Goal: Information Seeking & Learning: Learn about a topic

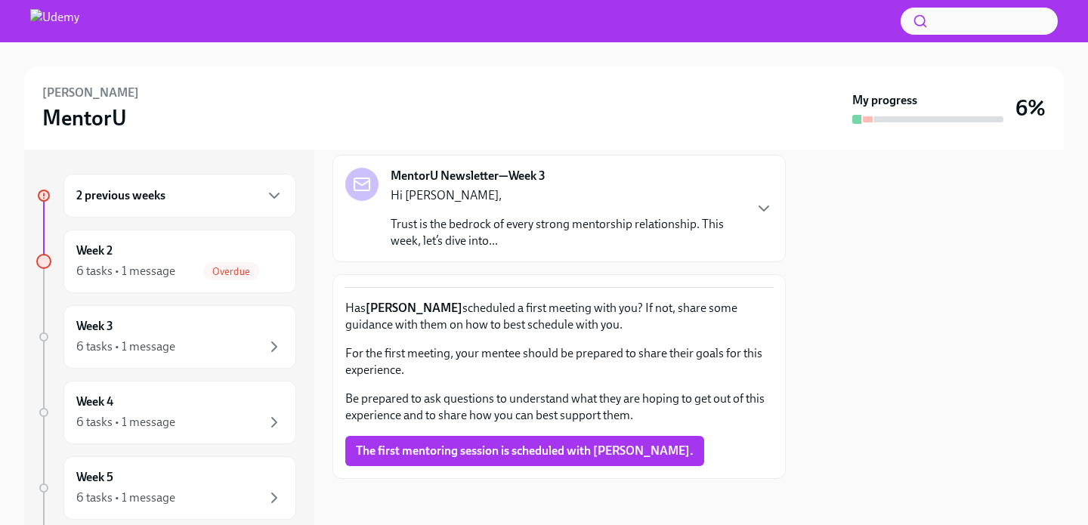
scroll to position [86, 0]
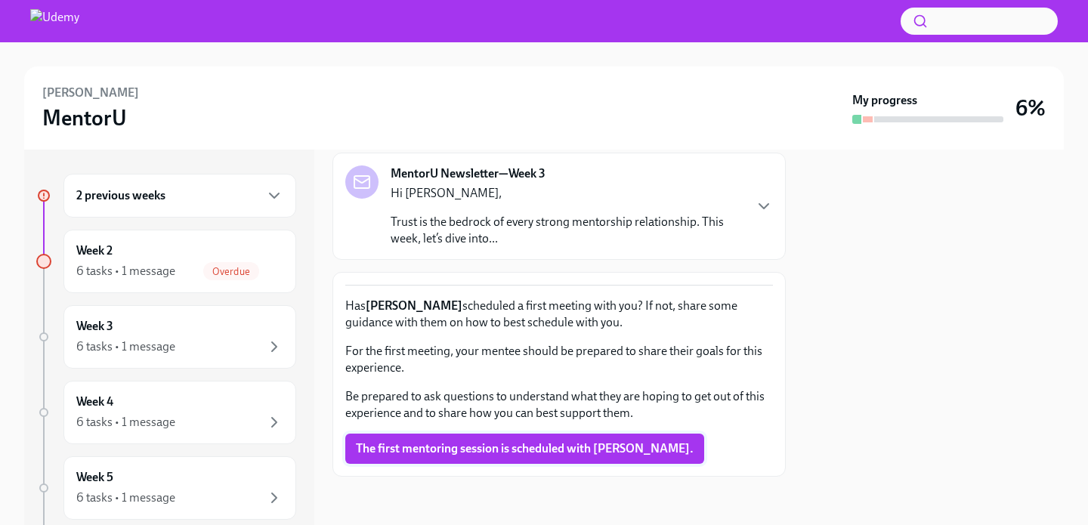
click at [469, 447] on span "The first mentoring session is scheduled with Daryn." at bounding box center [525, 448] width 338 height 15
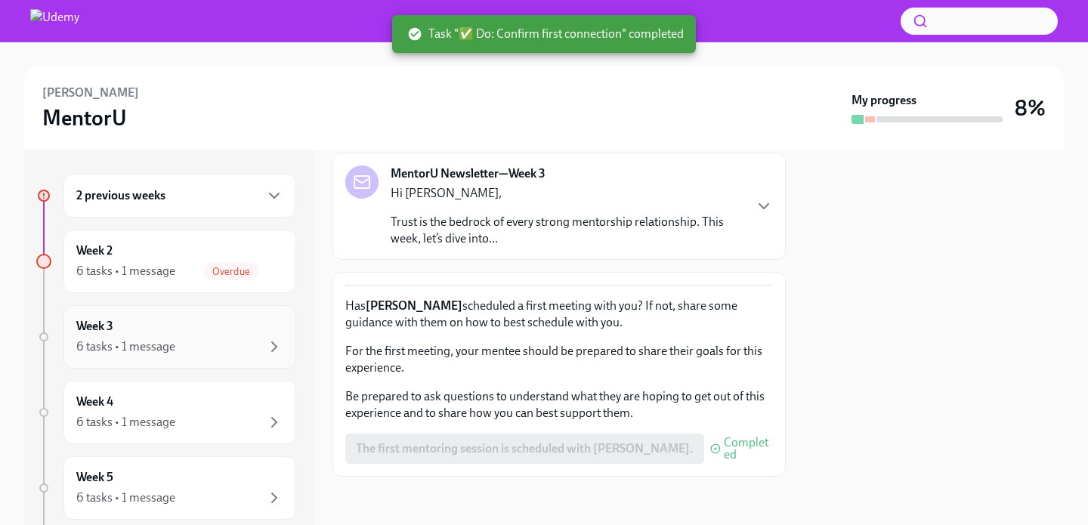
click at [196, 341] on div "6 tasks • 1 message" at bounding box center [179, 347] width 207 height 18
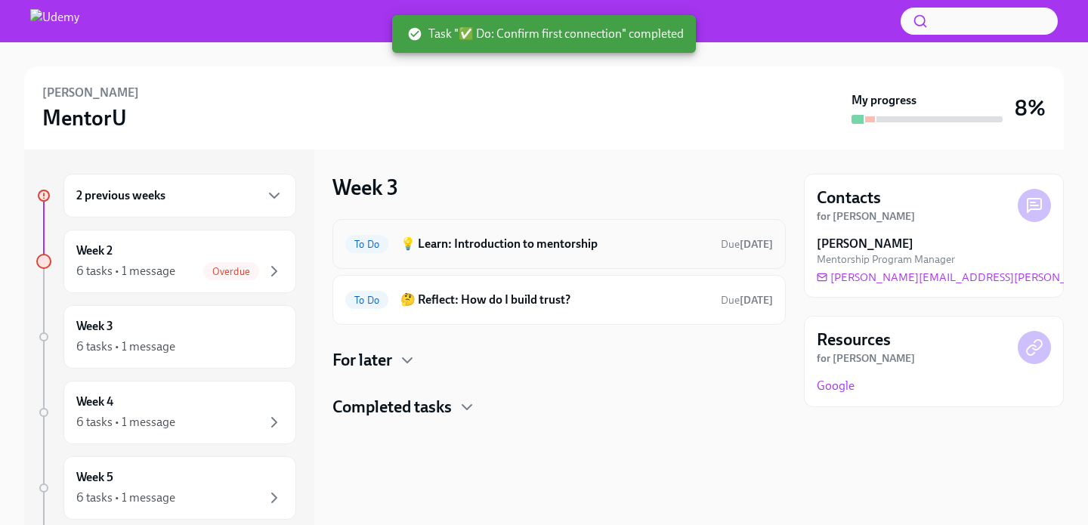
click at [533, 246] on h6 "💡 Learn: Introduction to mentorship" at bounding box center [555, 244] width 308 height 17
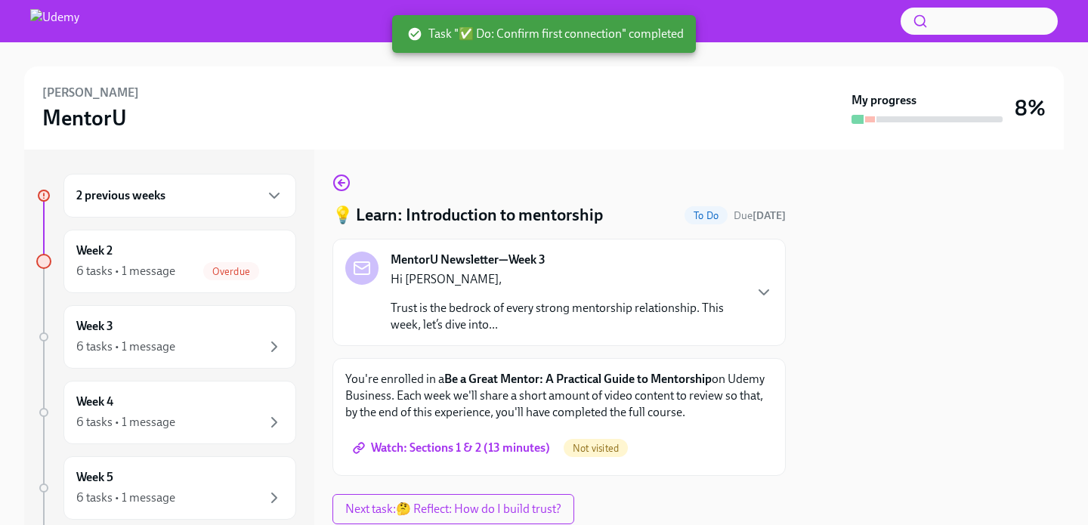
scroll to position [48, 0]
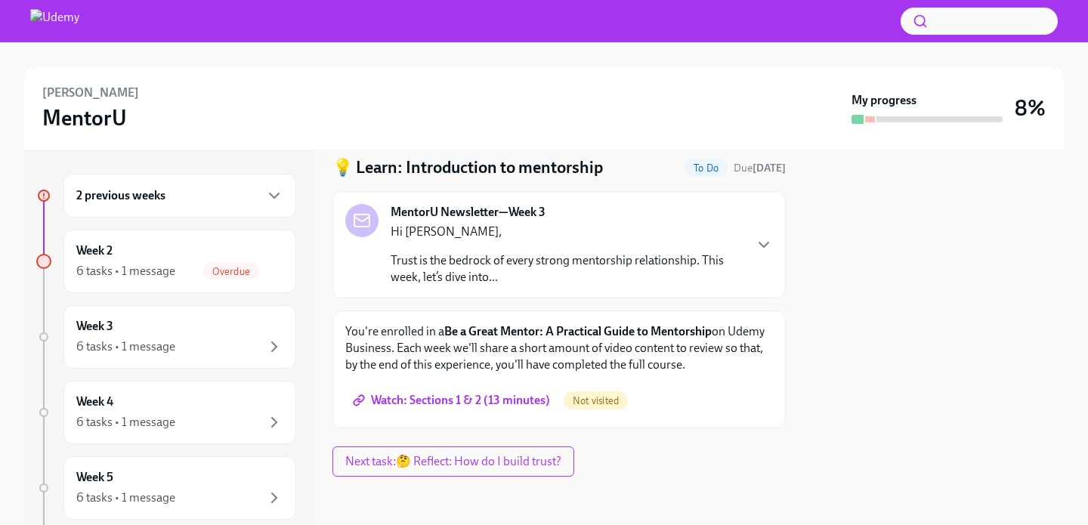
click at [462, 405] on span "Watch: Sections 1 & 2 (13 minutes)" at bounding box center [453, 400] width 194 height 15
click at [543, 265] on p "Trust is the bedrock of every strong mentorship relationship. This week, let’s …" at bounding box center [567, 268] width 352 height 33
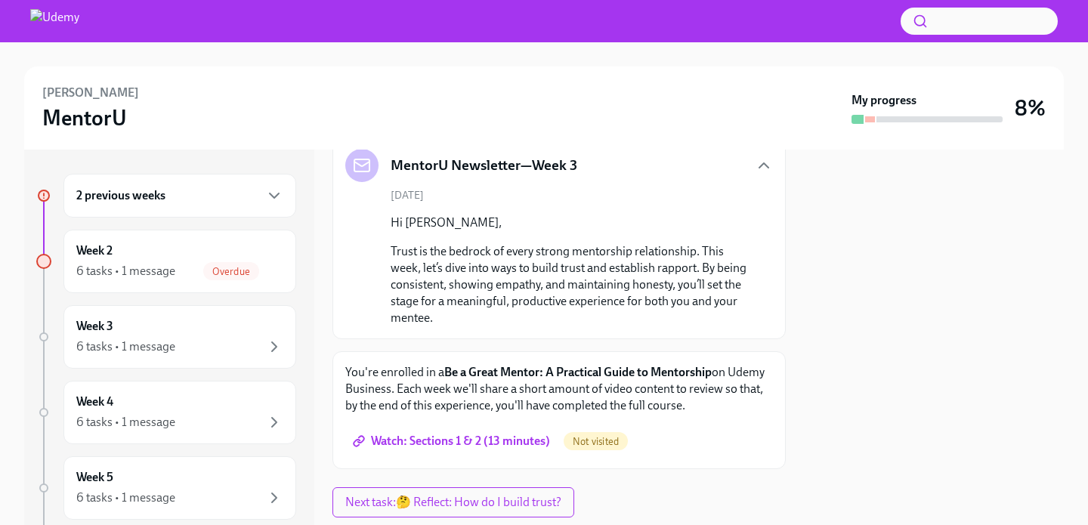
scroll to position [144, 0]
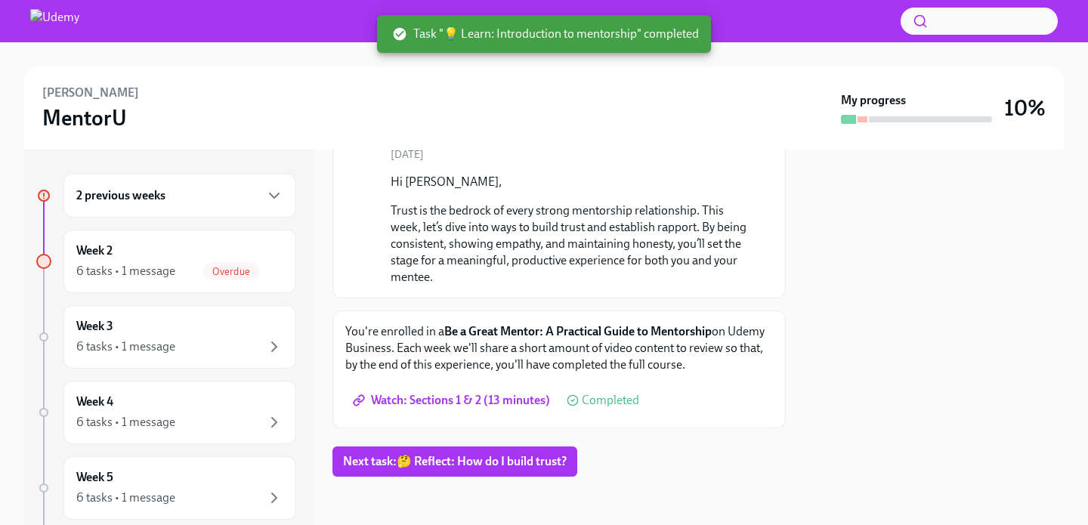
click at [170, 193] on div "2 previous weeks" at bounding box center [179, 196] width 207 height 18
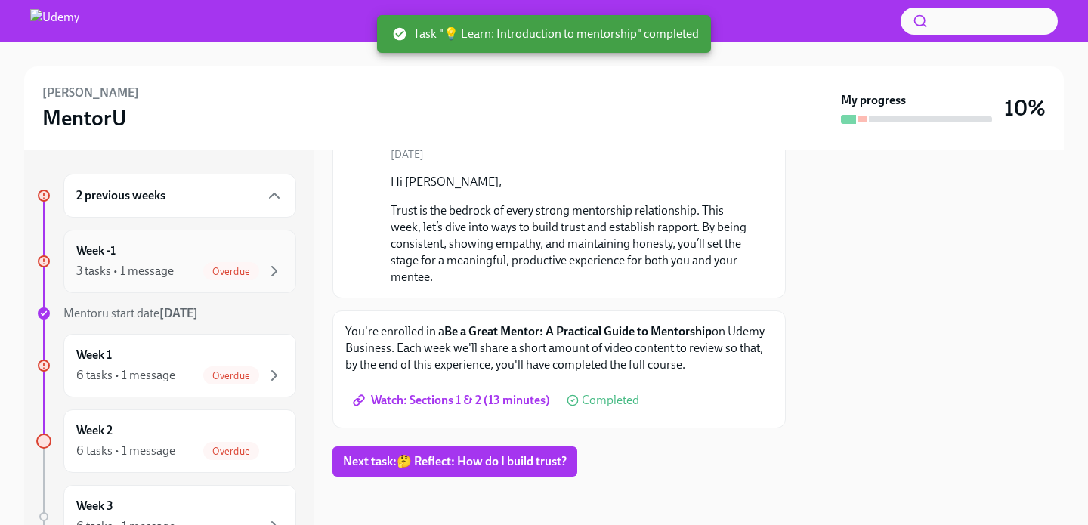
click at [156, 255] on div "Week -1 3 tasks • 1 message Overdue" at bounding box center [179, 262] width 207 height 38
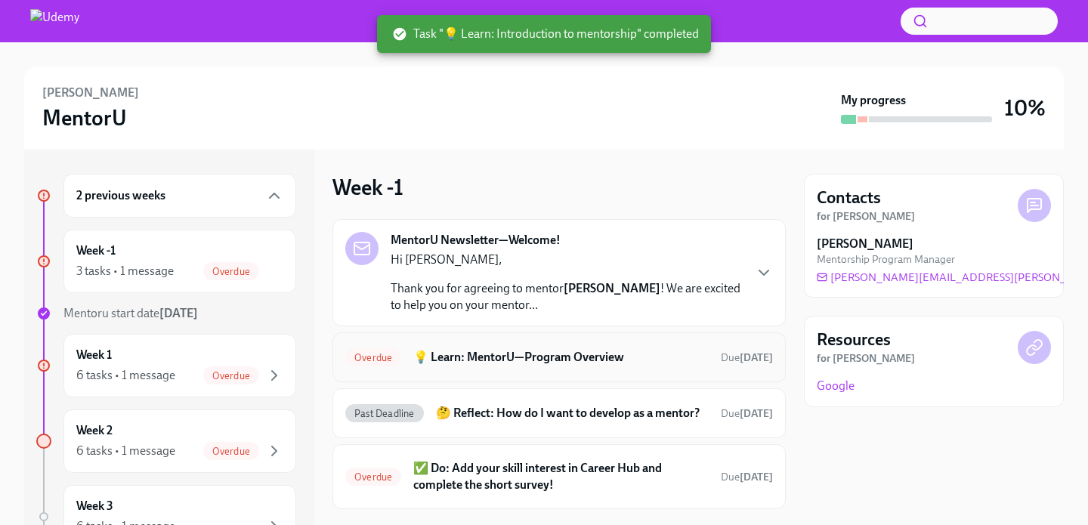
scroll to position [48, 0]
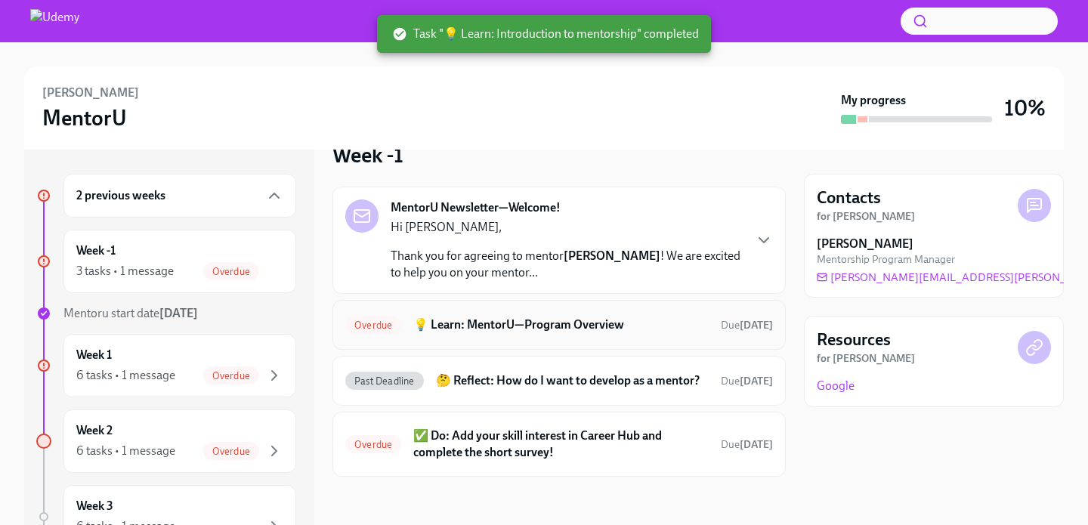
click at [524, 300] on div "Overdue 💡 Learn: MentorU—Program Overview Due 9 days ago" at bounding box center [559, 325] width 453 height 50
click at [374, 320] on span "Overdue" at bounding box center [373, 325] width 56 height 11
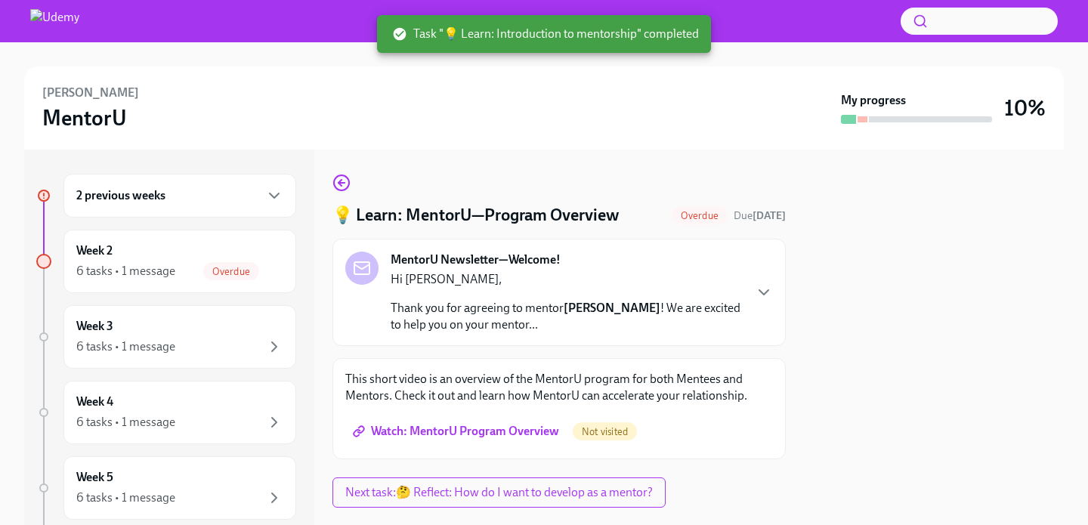
scroll to position [31, 0]
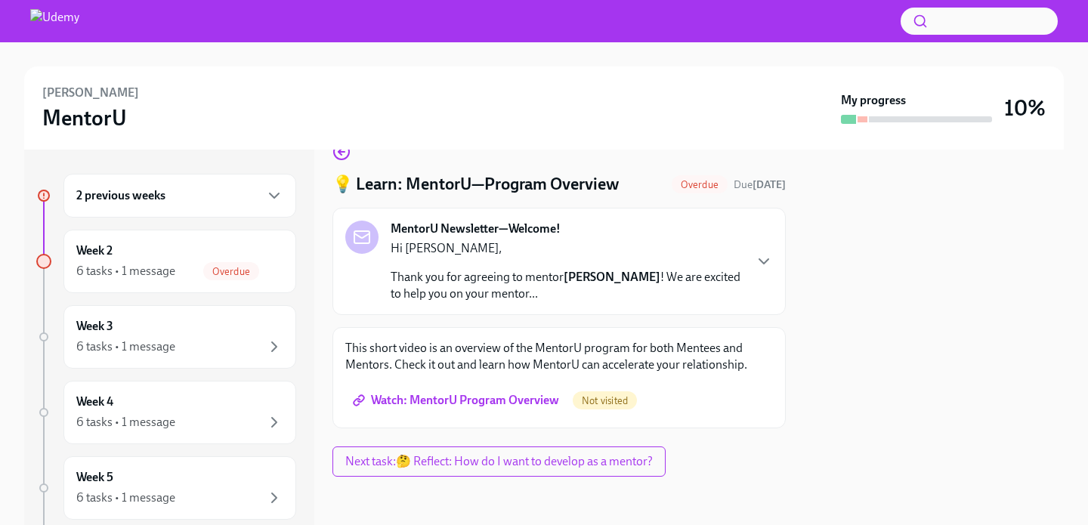
click at [472, 396] on span "Watch: MentorU Program Overview" at bounding box center [457, 400] width 203 height 15
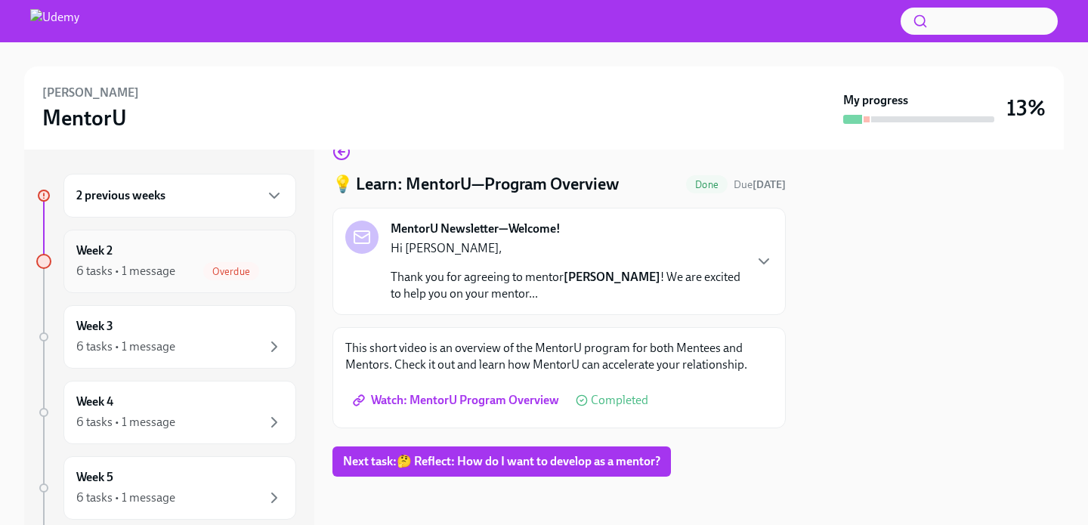
click at [178, 265] on div "6 tasks • 1 message Overdue" at bounding box center [179, 271] width 207 height 18
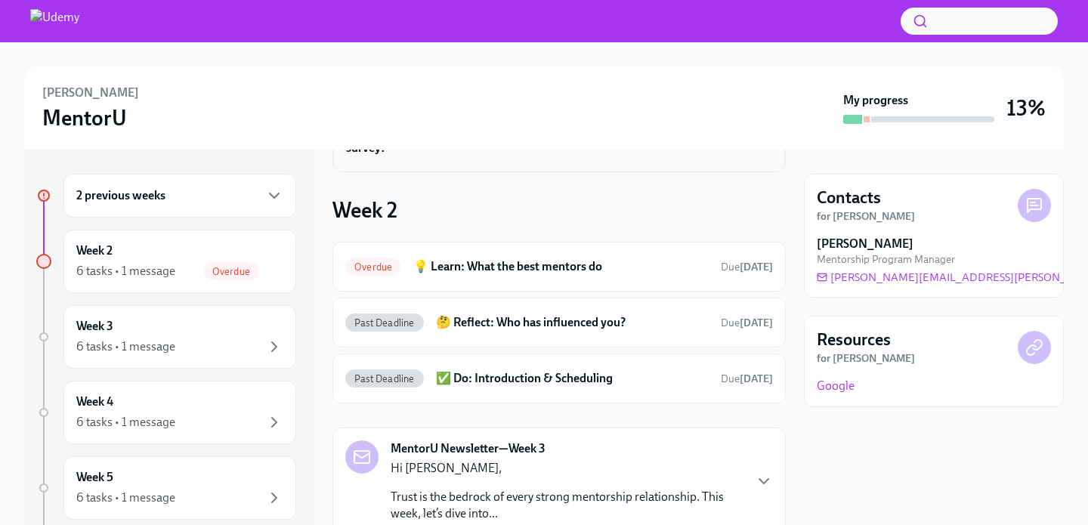
scroll to position [157, 0]
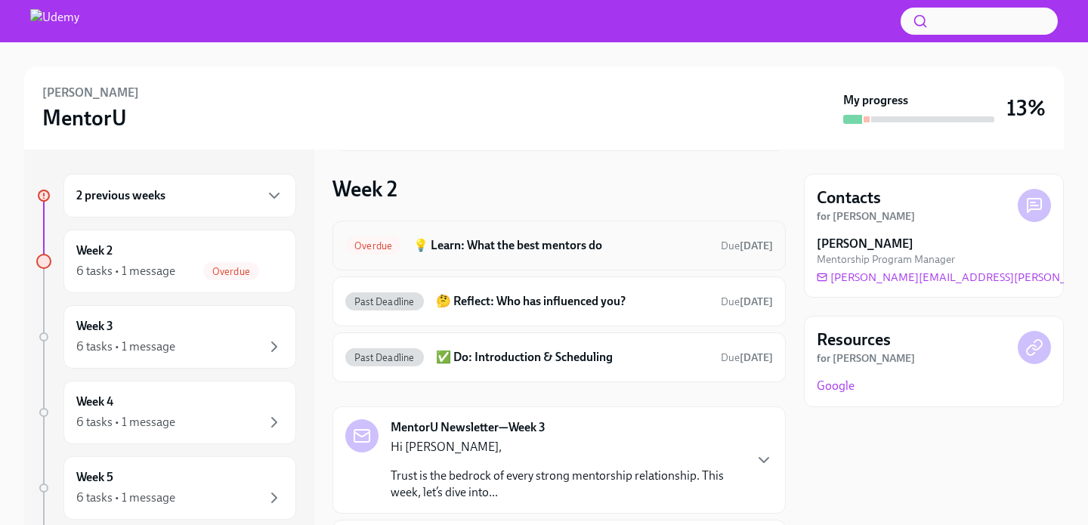
click at [512, 252] on h6 "💡 Learn: What the best mentors do" at bounding box center [560, 245] width 295 height 17
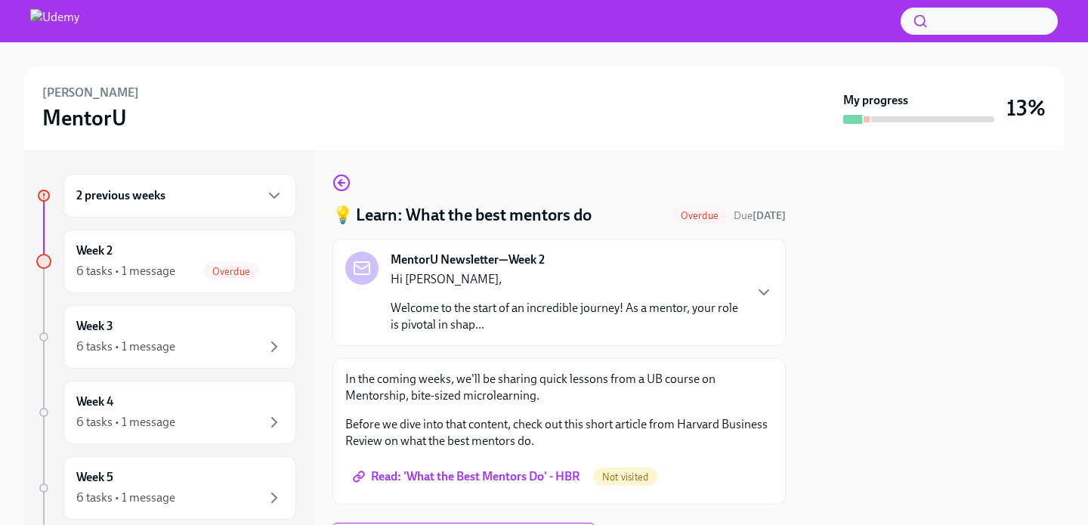
scroll to position [76, 0]
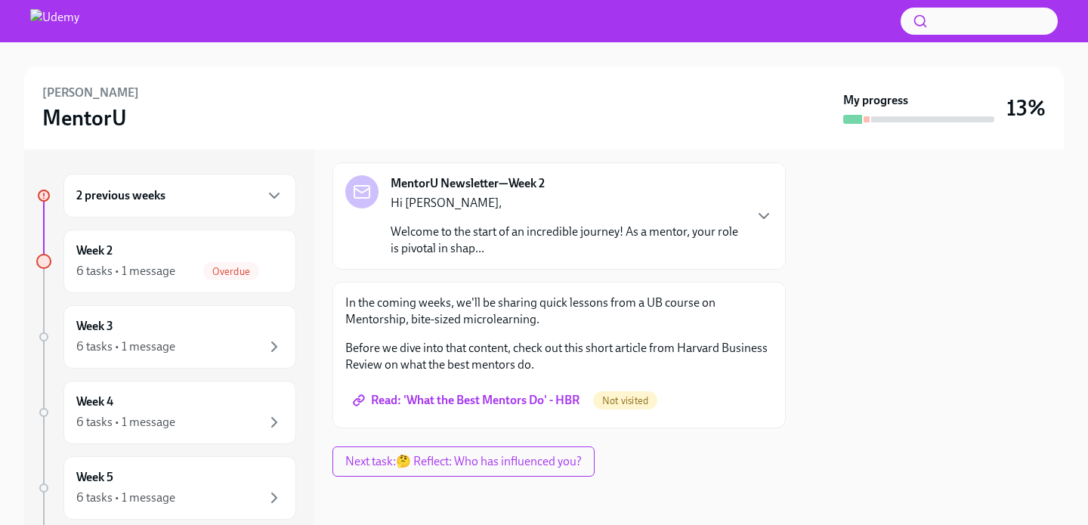
click at [497, 399] on span "Read: 'What the Best Mentors Do' - HBR" at bounding box center [468, 400] width 224 height 15
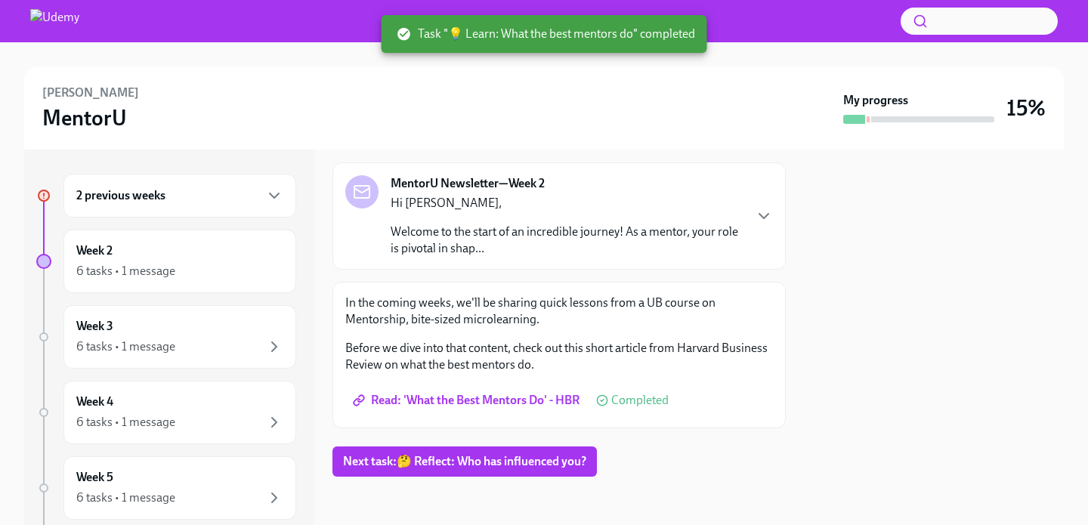
click at [126, 181] on div "2 previous weeks" at bounding box center [179, 196] width 233 height 44
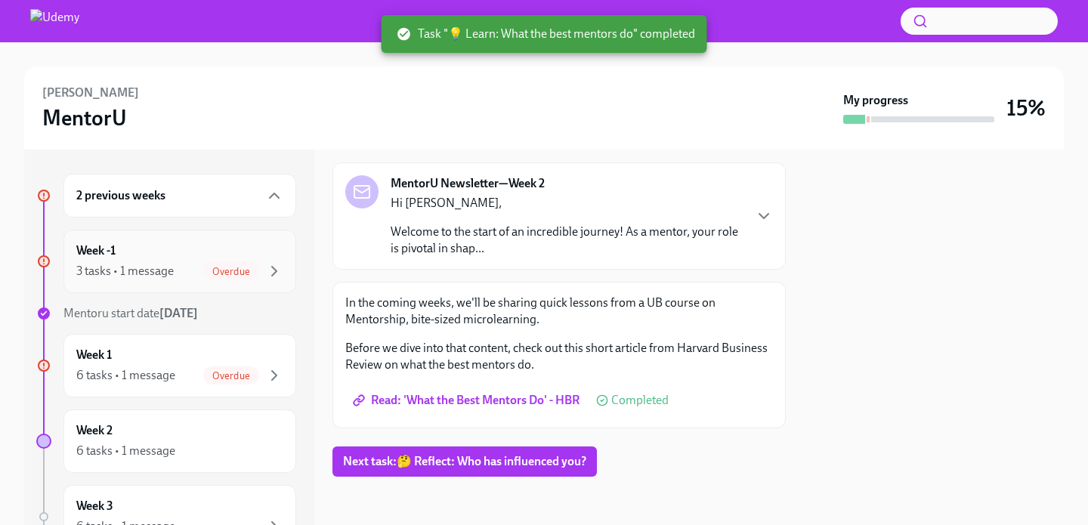
click at [126, 265] on div "3 tasks • 1 message" at bounding box center [124, 271] width 97 height 17
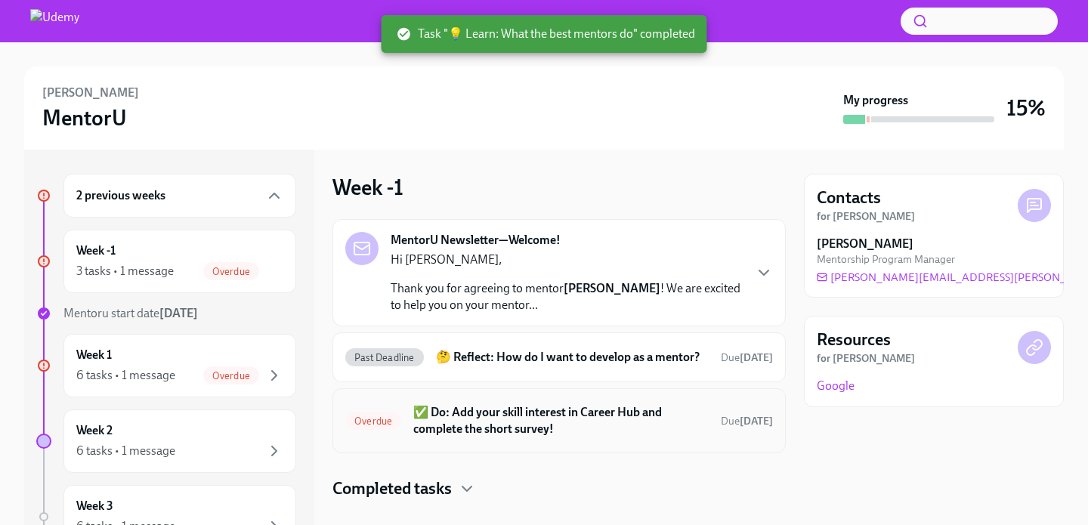
click at [479, 438] on h6 "✅ Do: Add your skill interest in Career Hub and complete the short survey!" at bounding box center [560, 420] width 295 height 33
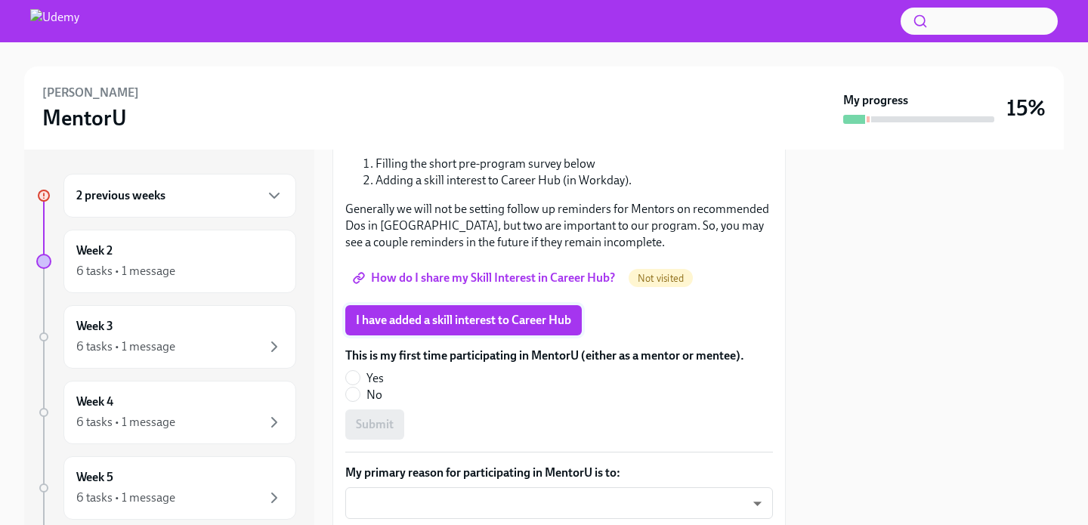
scroll to position [269, 0]
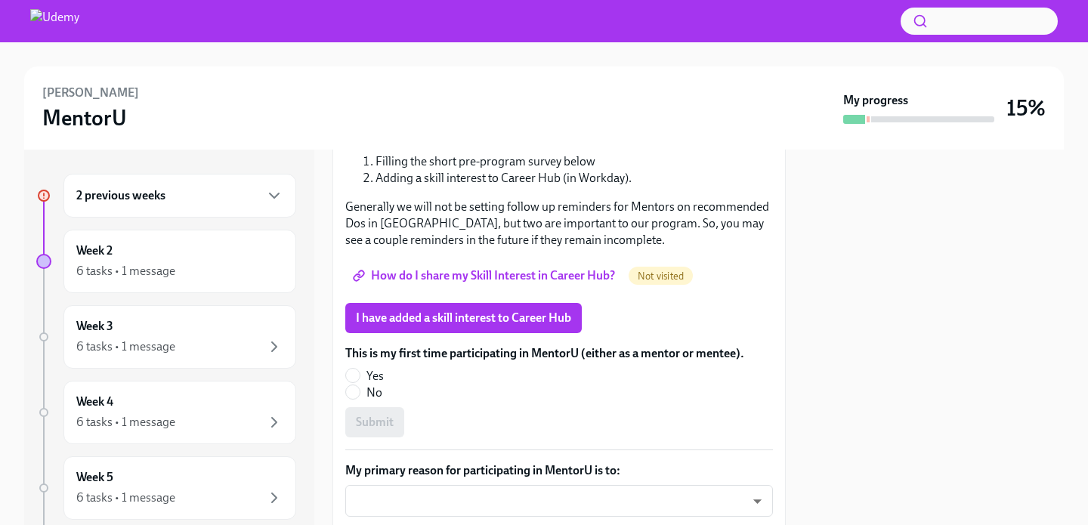
click at [481, 291] on link "How do I share my Skill Interest in Career Hub?" at bounding box center [485, 276] width 280 height 30
click at [457, 326] on span "I have added a skill interest to Career Hub" at bounding box center [463, 318] width 215 height 15
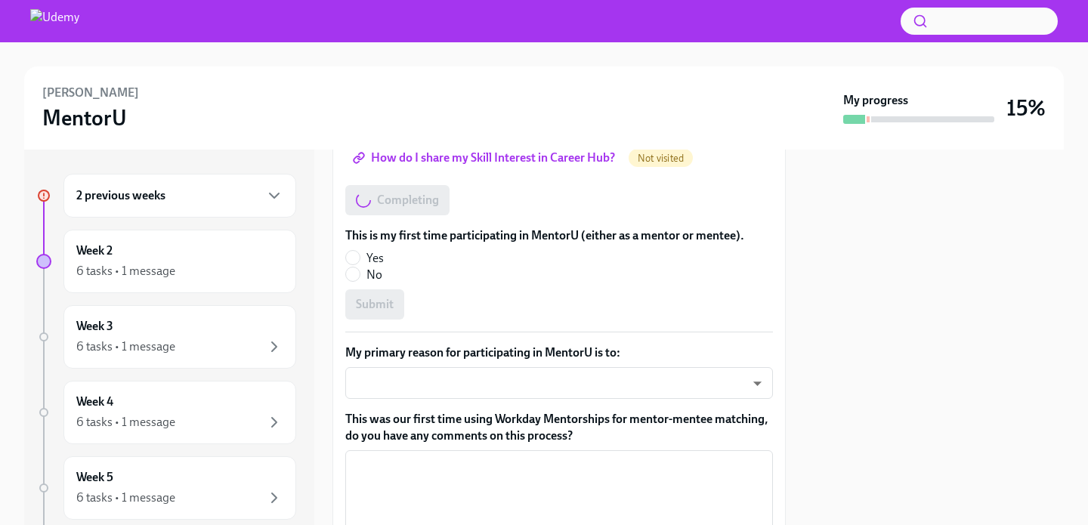
scroll to position [401, 0]
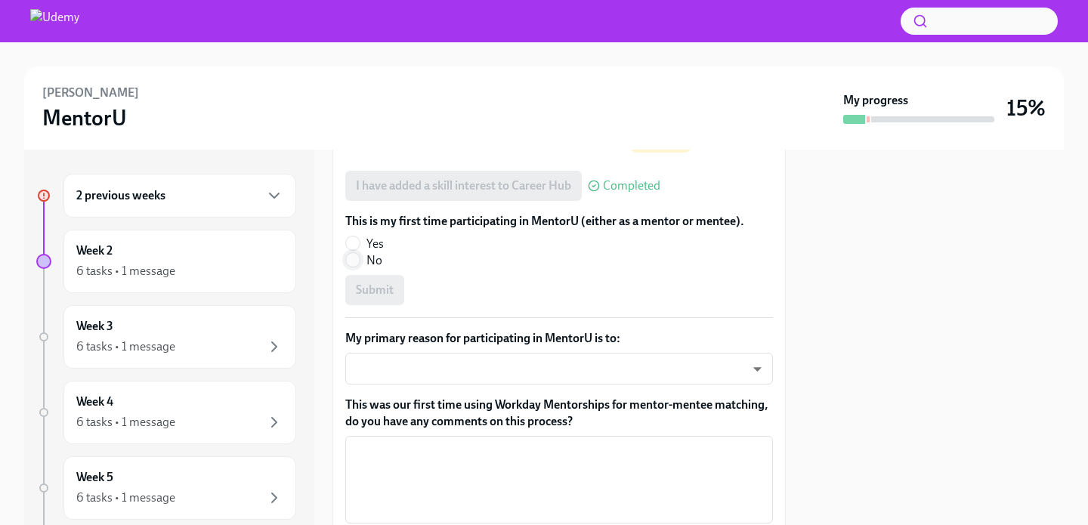
click at [359, 267] on input "No" at bounding box center [353, 260] width 14 height 14
radio input "true"
click at [382, 298] on span "Submit" at bounding box center [375, 290] width 38 height 15
click at [432, 382] on body "Daryn Berger MentorU My progress 15% 2 previous weeks Week 2 6 tasks • 1 messag…" at bounding box center [544, 262] width 1088 height 525
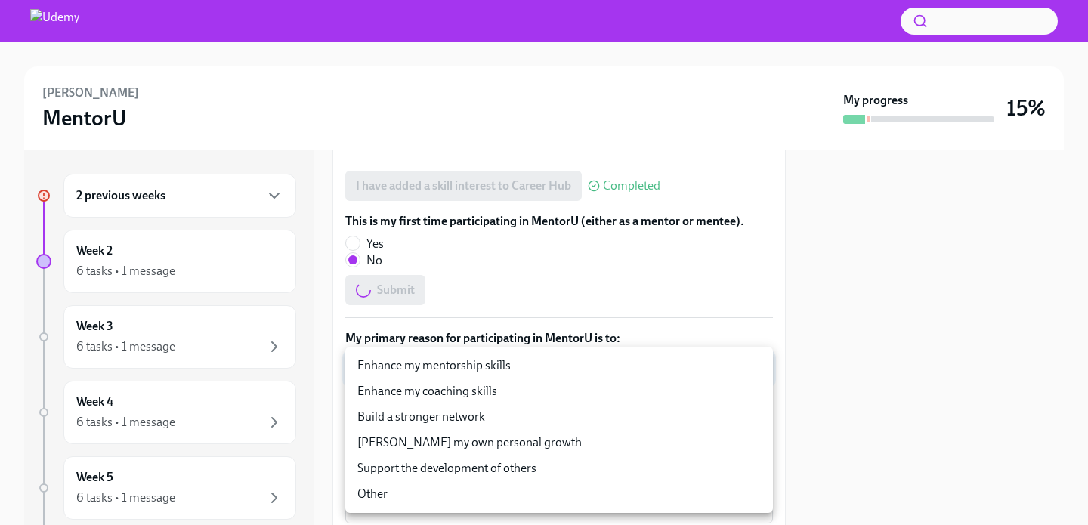
click at [504, 470] on li "Support the development of others" at bounding box center [559, 469] width 428 height 26
type input "GG6lTrgcR"
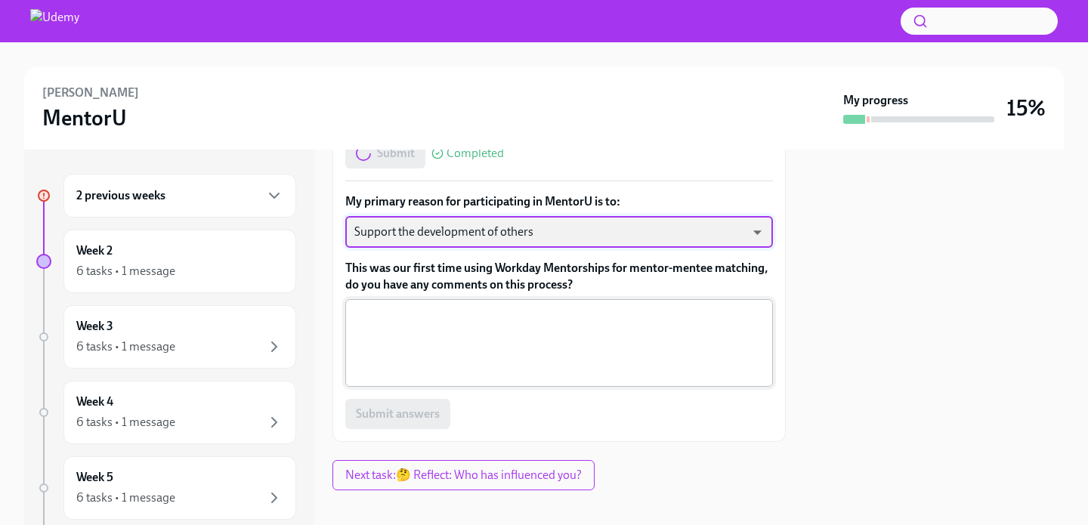
scroll to position [564, 0]
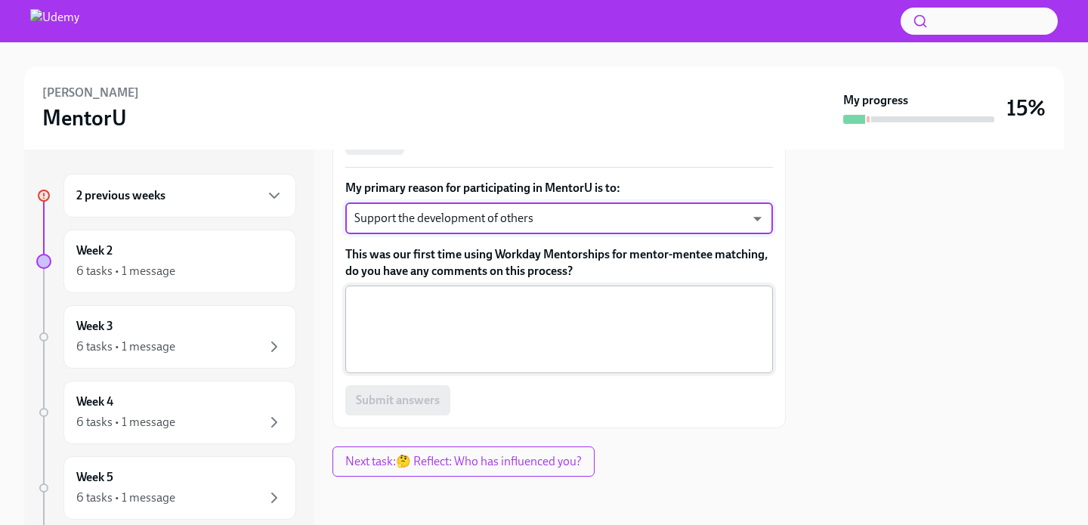
click at [506, 337] on textarea "This was our first time using Workday Mentorships for mentor-mentee matching, d…" at bounding box center [559, 329] width 410 height 73
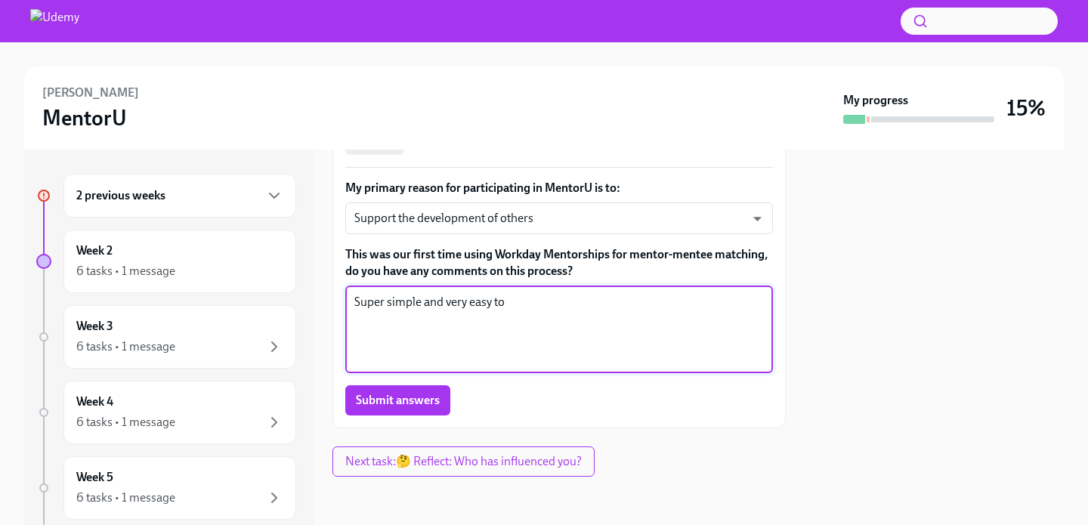
type textarea "Super simple and very easy to"
type textarea "Super simple and very easy to complete the matching process"
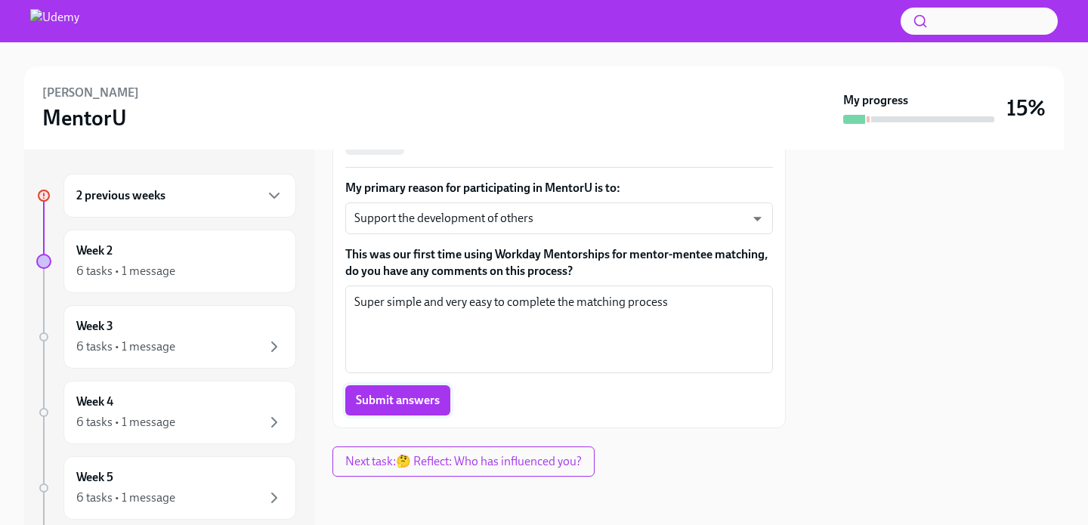
click at [407, 410] on button "Submit answers" at bounding box center [397, 400] width 105 height 30
click at [178, 196] on div "2 previous weeks" at bounding box center [179, 196] width 207 height 18
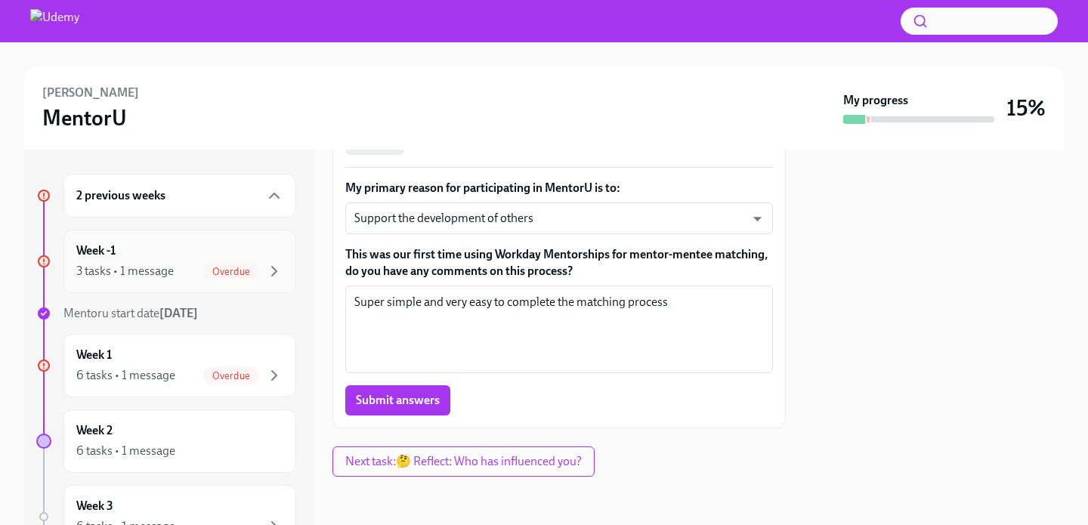
click at [169, 262] on div "3 tasks • 1 message Overdue" at bounding box center [179, 271] width 207 height 18
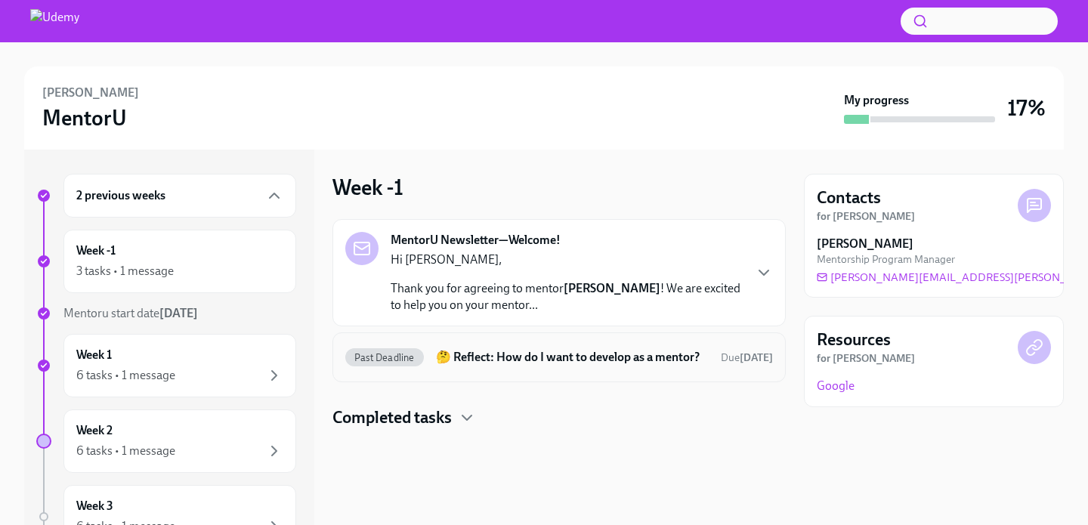
click at [504, 366] on h6 "🤔 Reflect: How do I want to develop as a mentor?" at bounding box center [572, 357] width 273 height 17
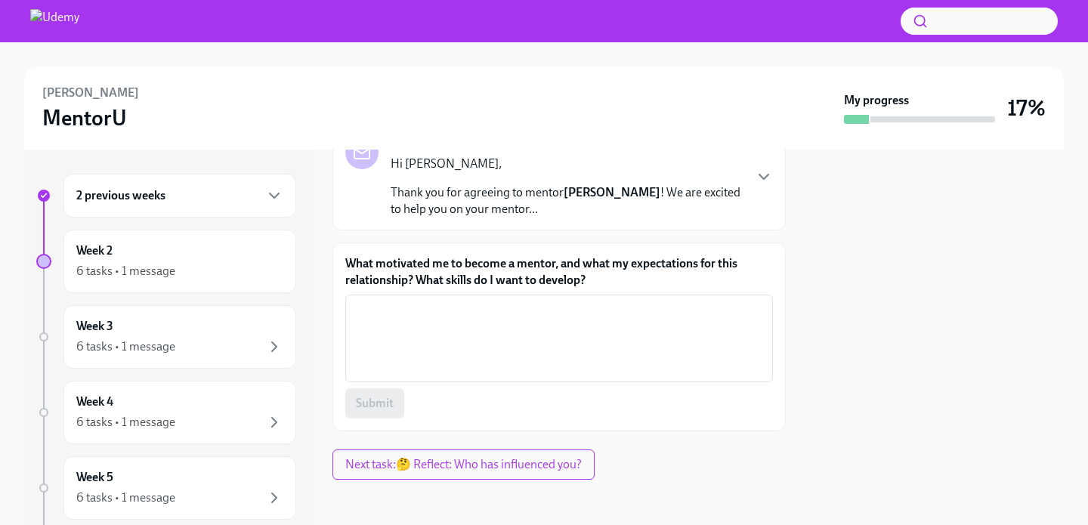
scroll to position [141, 0]
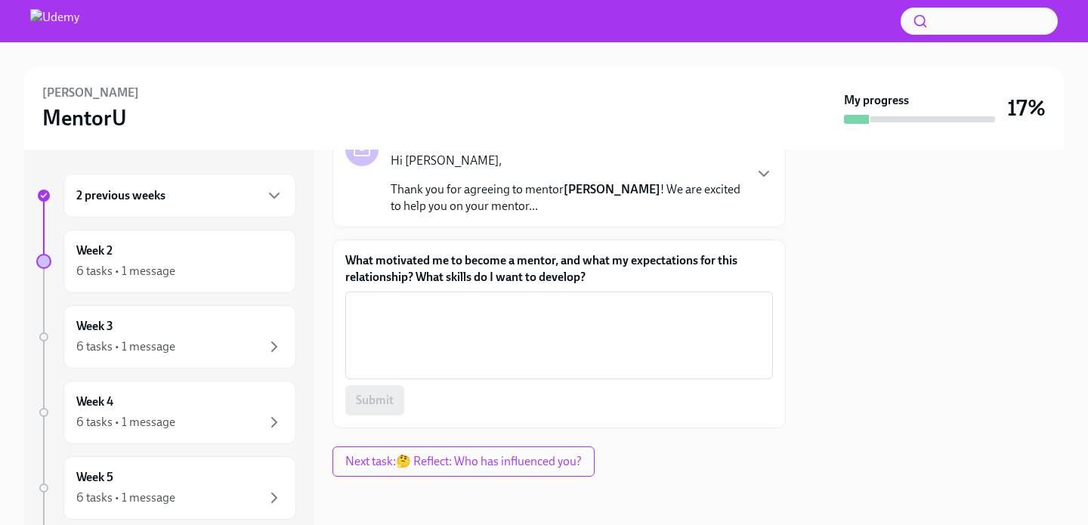
click at [482, 272] on label "What motivated me to become a mentor, and what my expectations for this relatio…" at bounding box center [559, 268] width 428 height 33
click at [482, 299] on textarea "What motivated me to become a mentor, and what my expectations for this relatio…" at bounding box center [559, 335] width 410 height 73
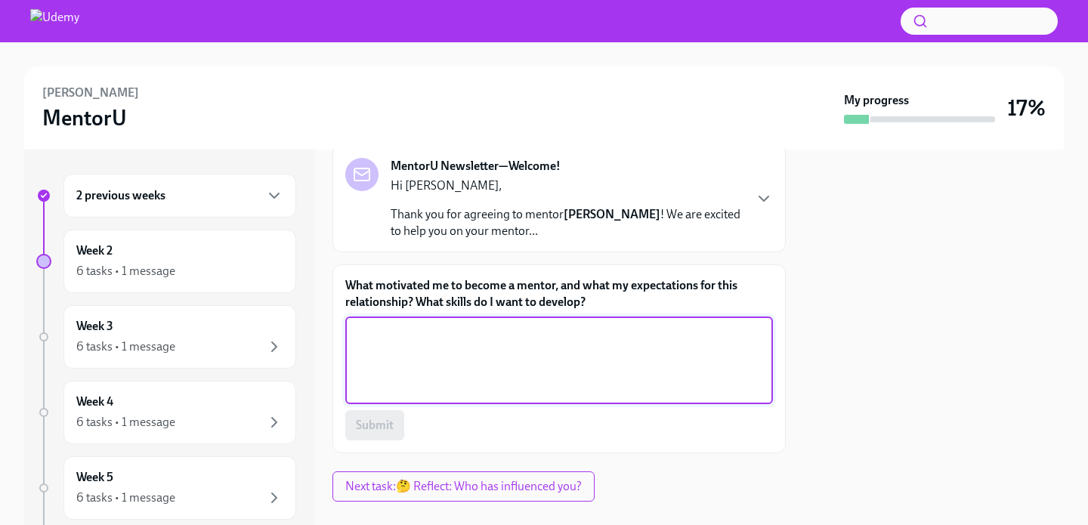
scroll to position [114, 0]
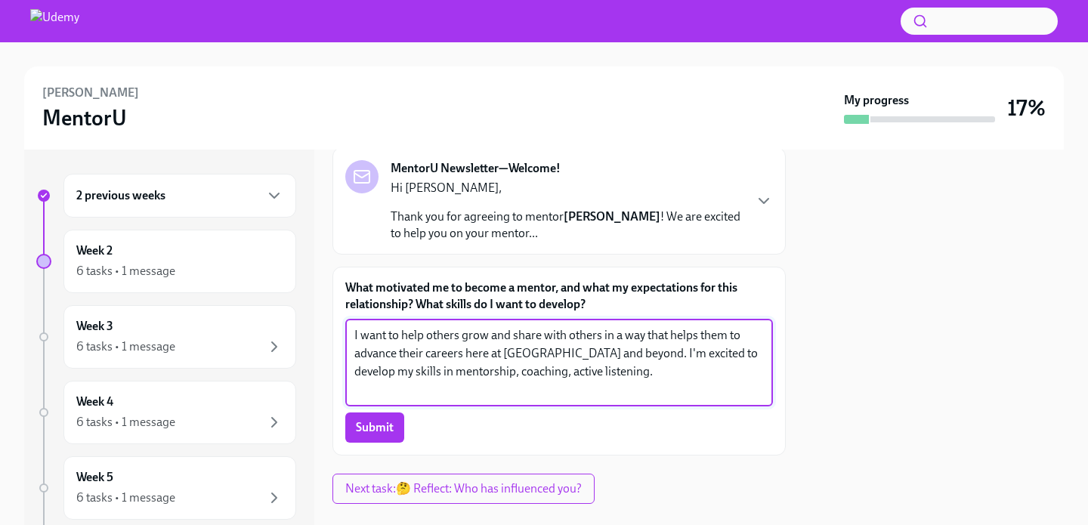
click at [507, 380] on textarea "I want to help others grow and share with others in a way that helps them to ad…" at bounding box center [559, 362] width 410 height 73
type textarea "I want to help others grow and share with others in a way that helps them to ad…"
click at [391, 425] on span "Submit" at bounding box center [375, 427] width 38 height 15
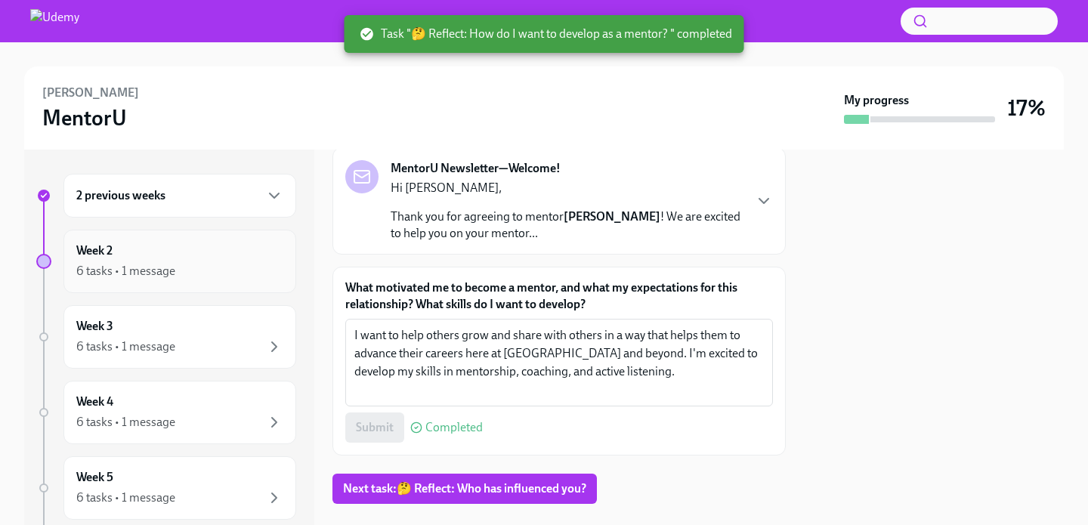
click at [142, 276] on div "6 tasks • 1 message" at bounding box center [125, 271] width 99 height 17
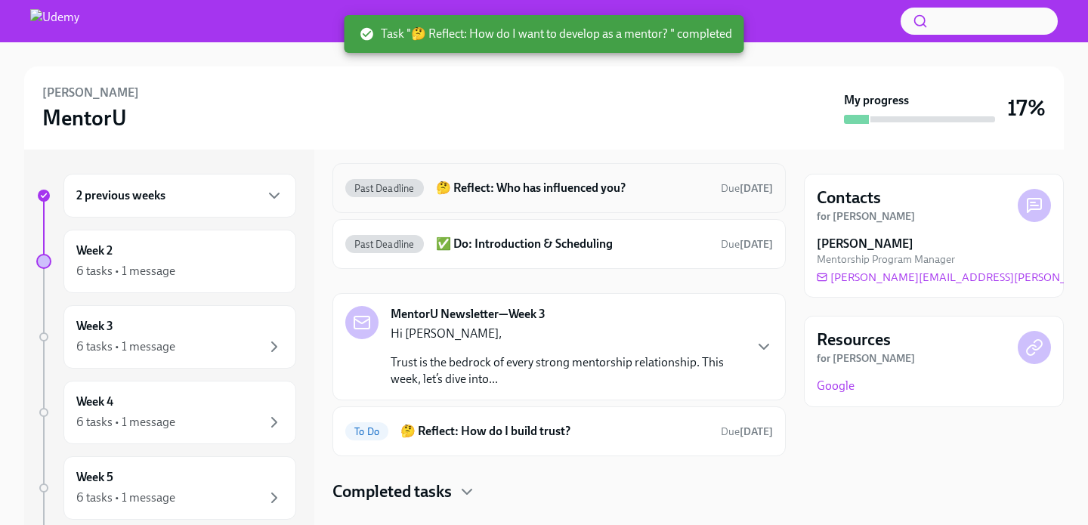
scroll to position [55, 0]
click at [556, 184] on h6 "🤔 Reflect: Who has influenced you?" at bounding box center [572, 189] width 273 height 17
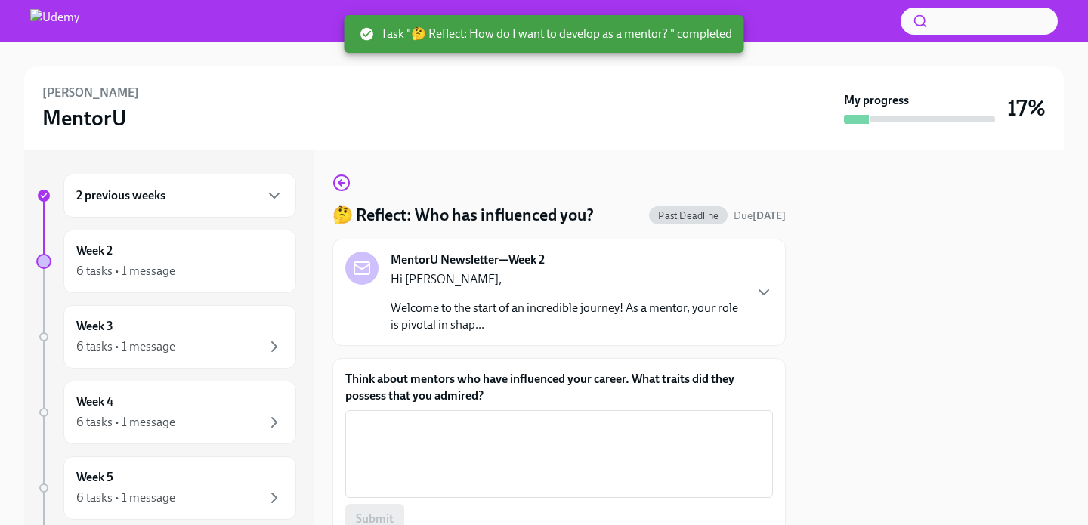
scroll to position [119, 0]
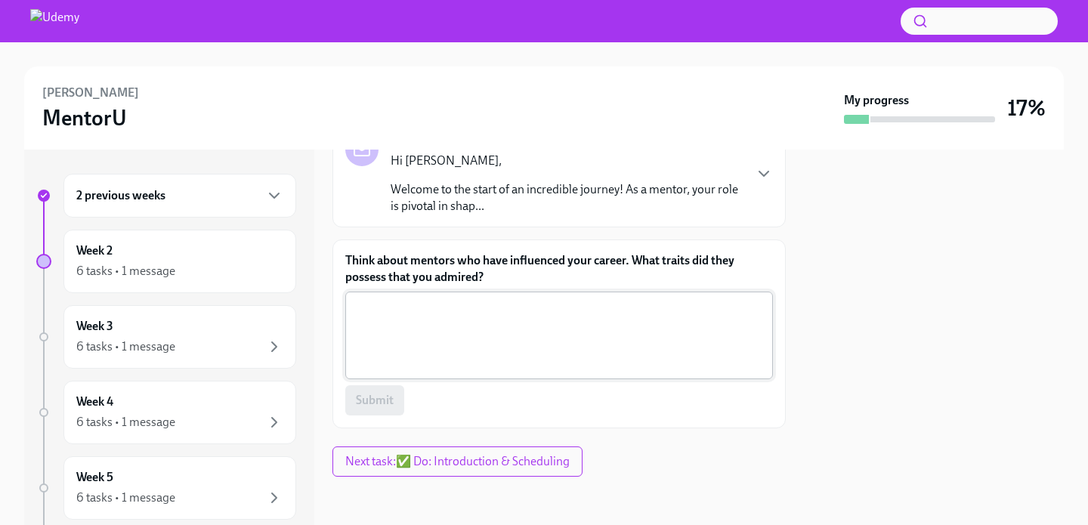
click at [534, 333] on textarea "Think about mentors who have influenced your career. What traits did they posse…" at bounding box center [559, 335] width 410 height 73
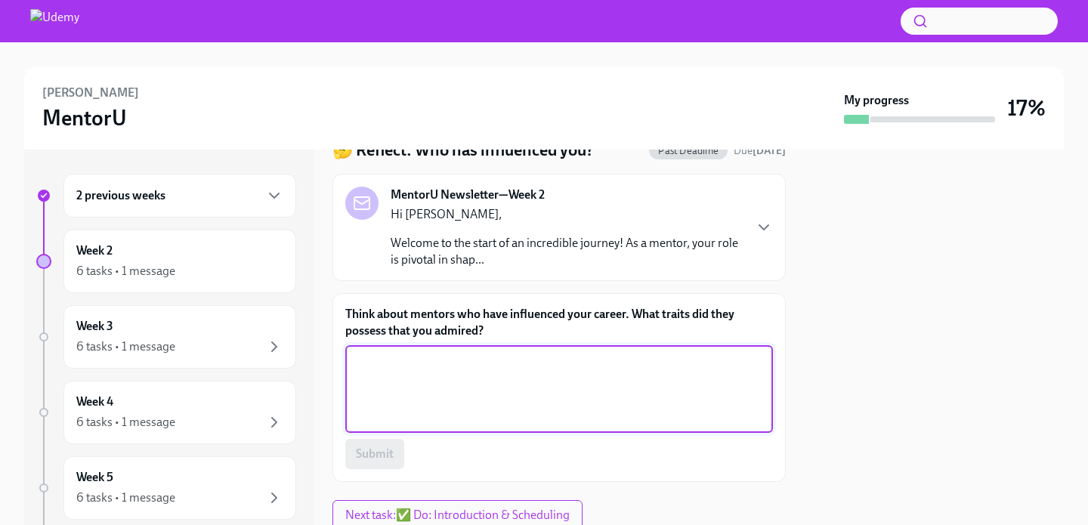
scroll to position [61, 0]
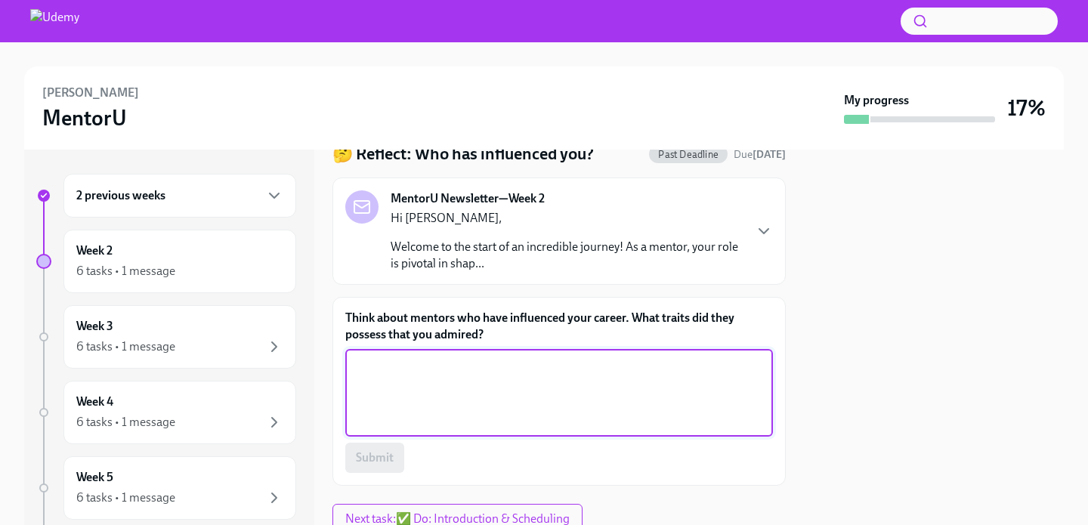
click at [553, 241] on p "Welcome to the start of an incredible journey! As a mentor, your role is pivota…" at bounding box center [567, 255] width 352 height 33
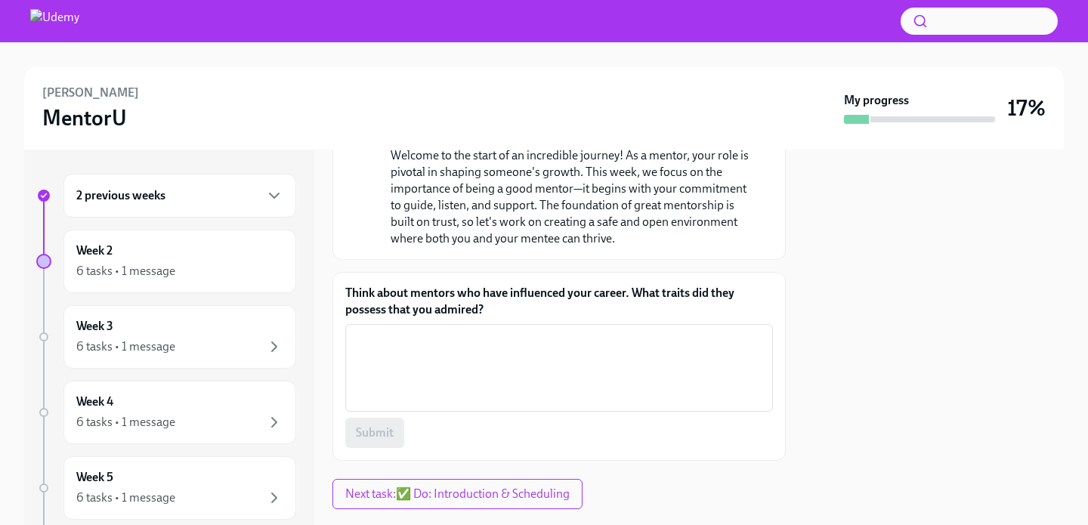
scroll to position [231, 0]
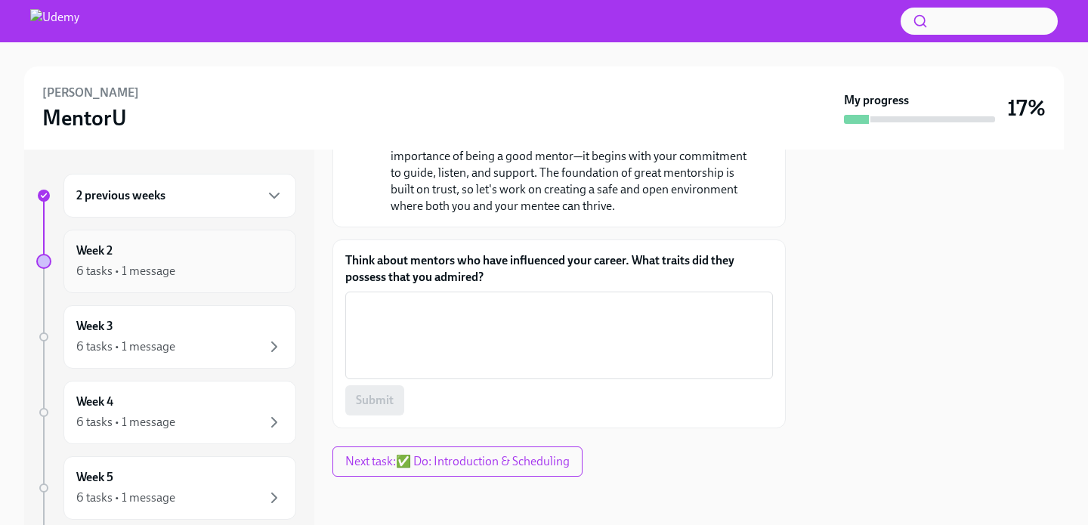
click at [191, 252] on div "Week 2 6 tasks • 1 message" at bounding box center [179, 262] width 207 height 38
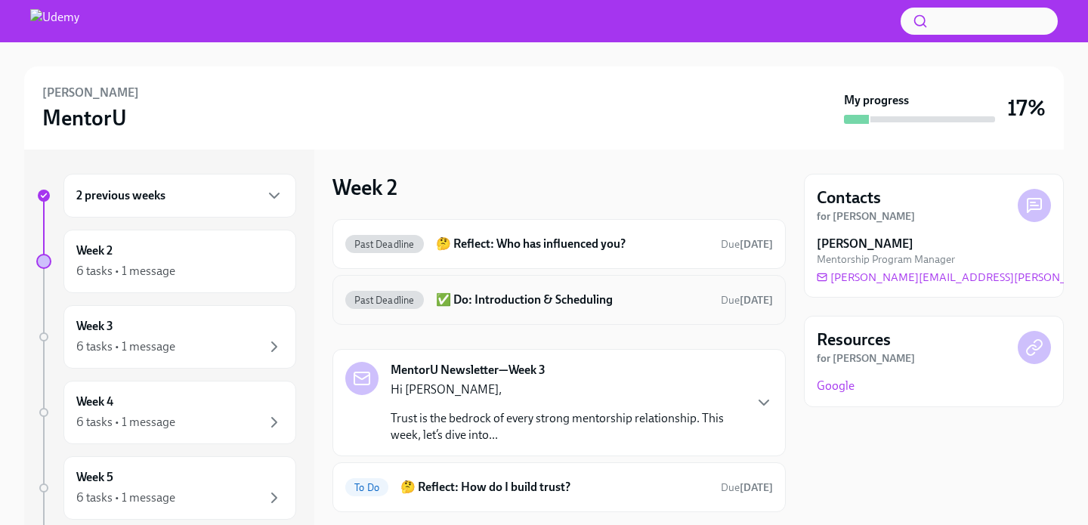
click at [457, 306] on h6 "✅ Do: Introduction & Scheduling" at bounding box center [572, 300] width 273 height 17
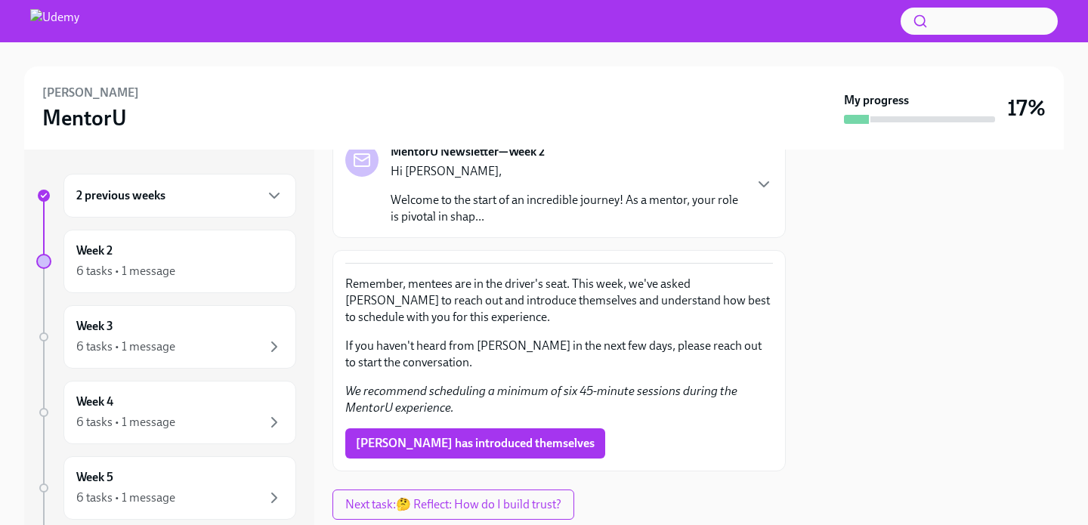
scroll to position [151, 0]
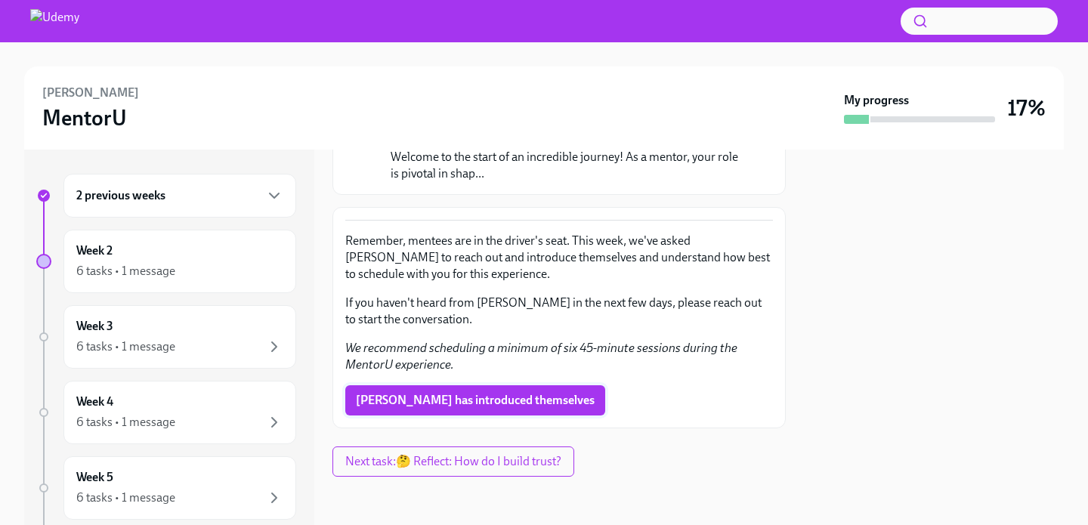
click at [485, 398] on span "Daryn has introduced themselves" at bounding box center [475, 400] width 239 height 15
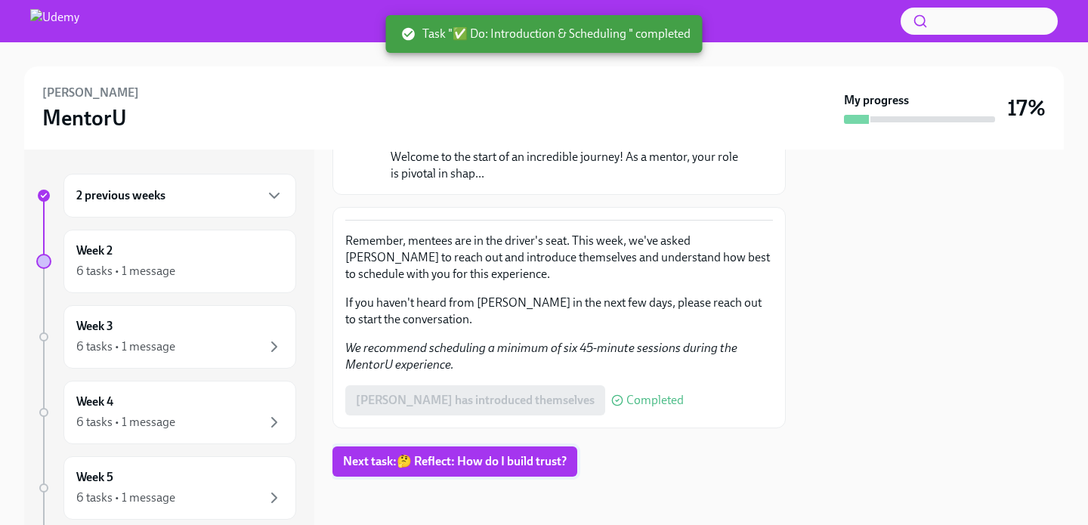
click at [459, 466] on span "Next task : 🤔 Reflect: How do I build trust?" at bounding box center [455, 461] width 224 height 15
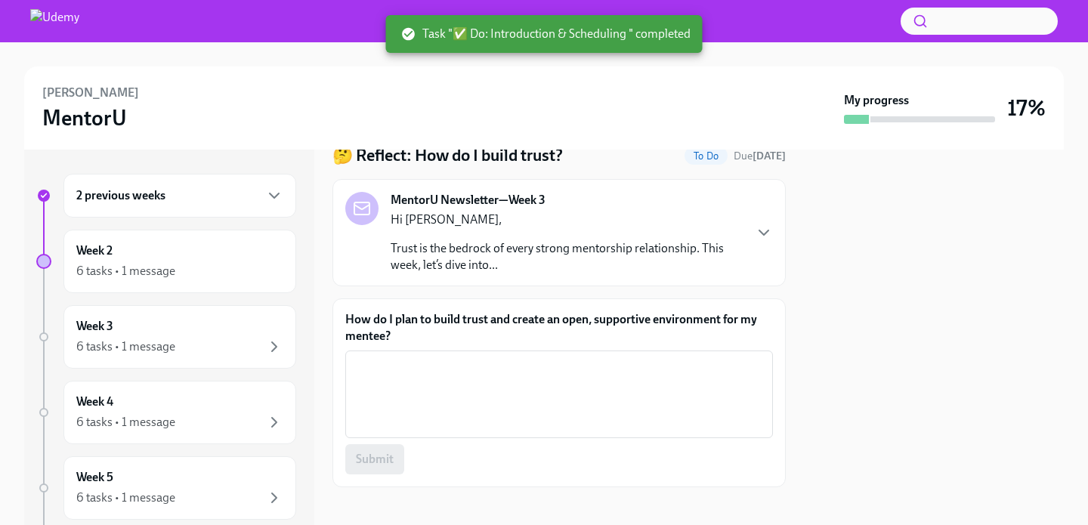
scroll to position [70, 0]
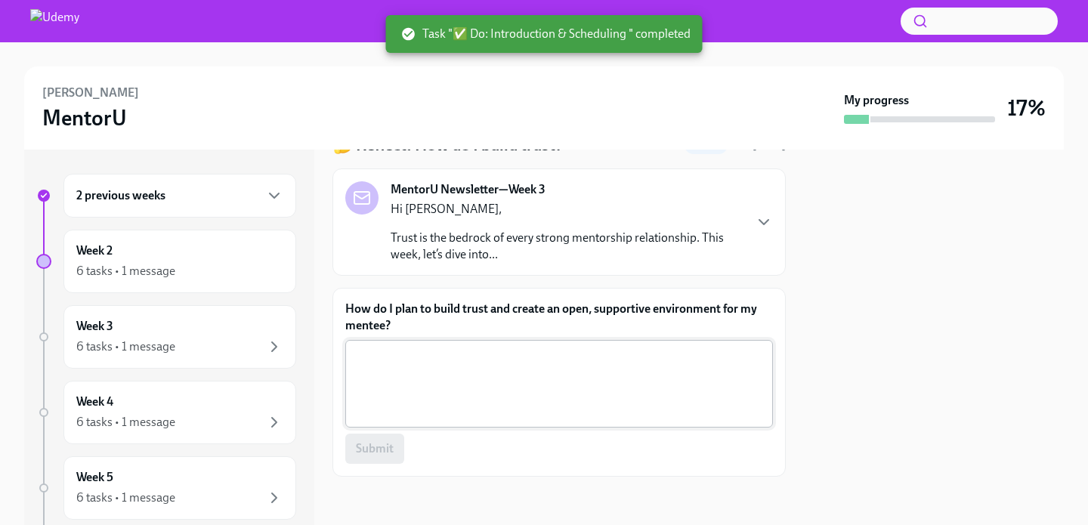
click at [408, 397] on textarea "How do I plan to build trust and create an open, supportive environment for my …" at bounding box center [559, 384] width 410 height 73
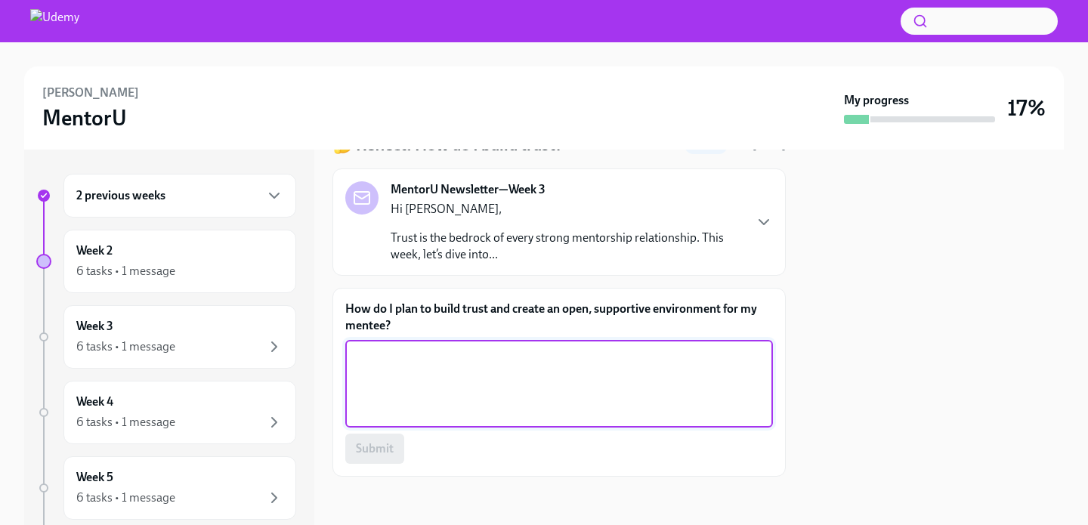
click at [511, 259] on p "Trust is the bedrock of every strong mentorship relationship. This week, let’s …" at bounding box center [567, 246] width 352 height 33
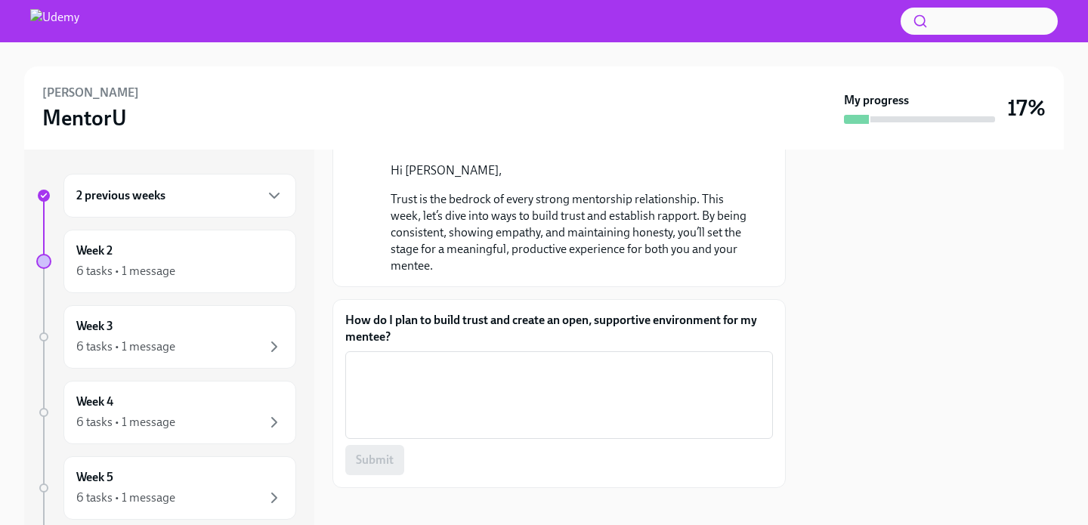
scroll to position [135, 0]
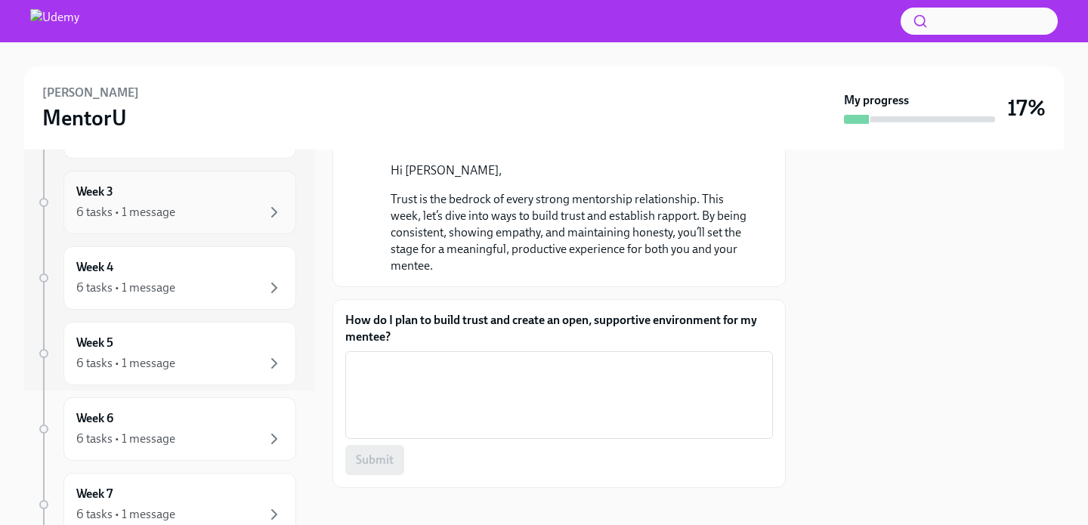
click at [170, 217] on div "6 tasks • 1 message" at bounding box center [125, 212] width 99 height 17
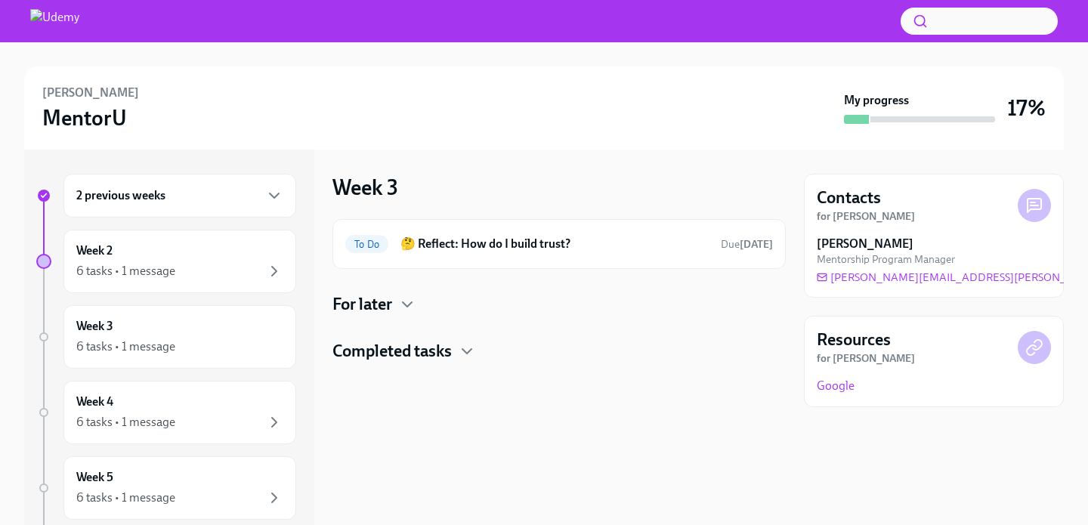
click at [401, 349] on h4 "Completed tasks" at bounding box center [392, 351] width 119 height 23
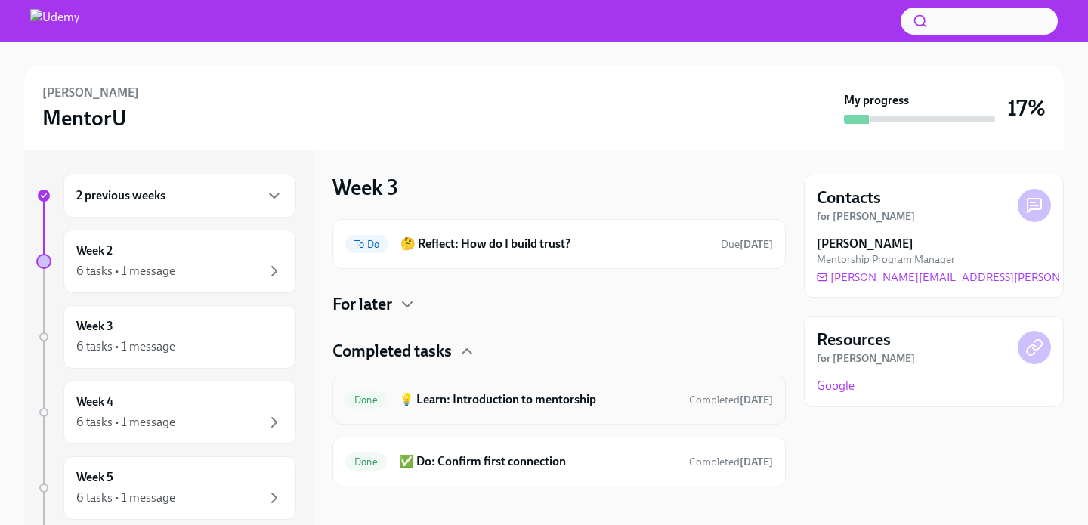
scroll to position [10, 0]
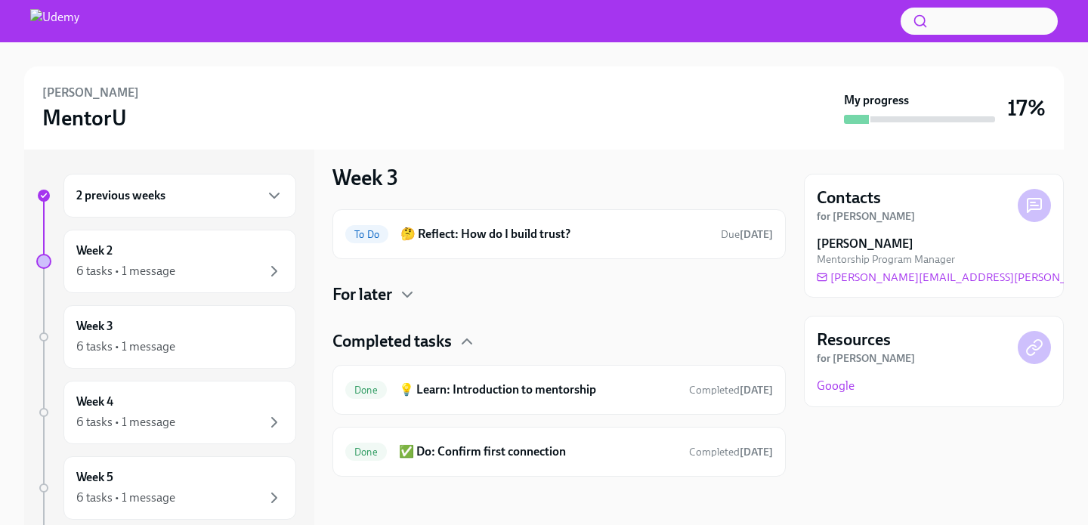
click at [358, 307] on div "To Do 🤔 Reflect: How do I build trust? Due in 4 days For later Completed tasks …" at bounding box center [559, 343] width 453 height 268
click at [367, 291] on h4 "For later" at bounding box center [363, 294] width 60 height 23
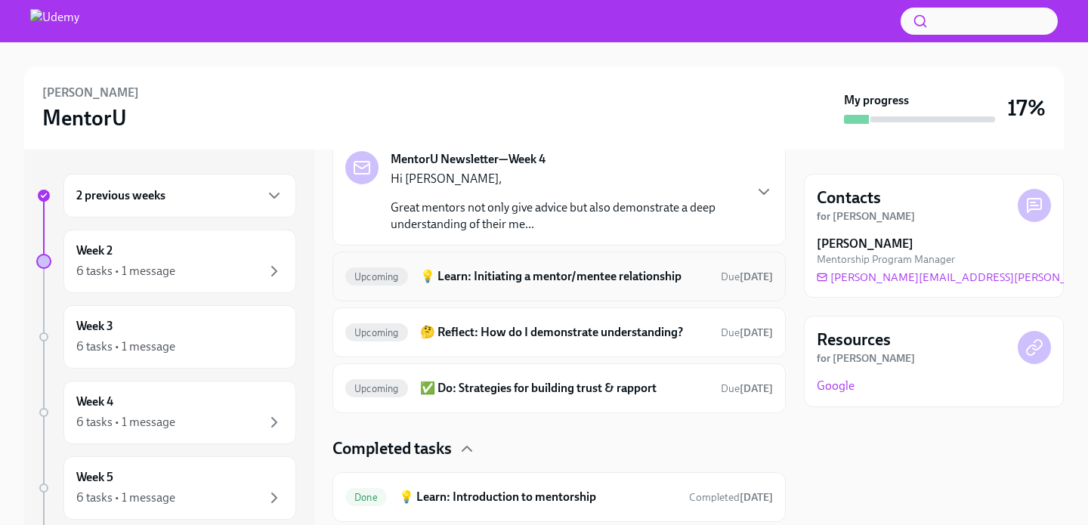
scroll to position [189, 0]
click at [488, 286] on div "Upcoming 💡 Learn: Initiating a mentor/mentee relationship Due in 11 days" at bounding box center [559, 277] width 428 height 24
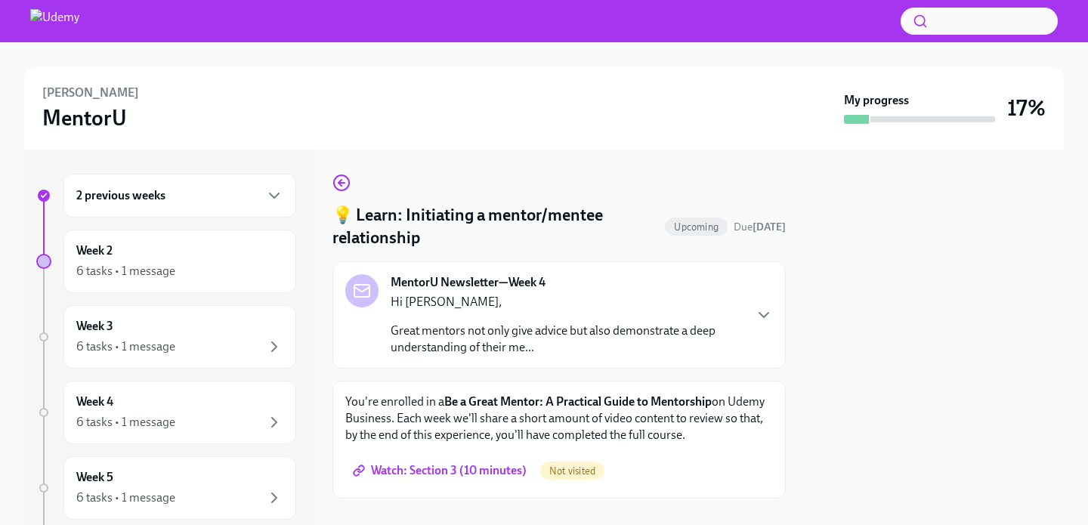
scroll to position [22, 0]
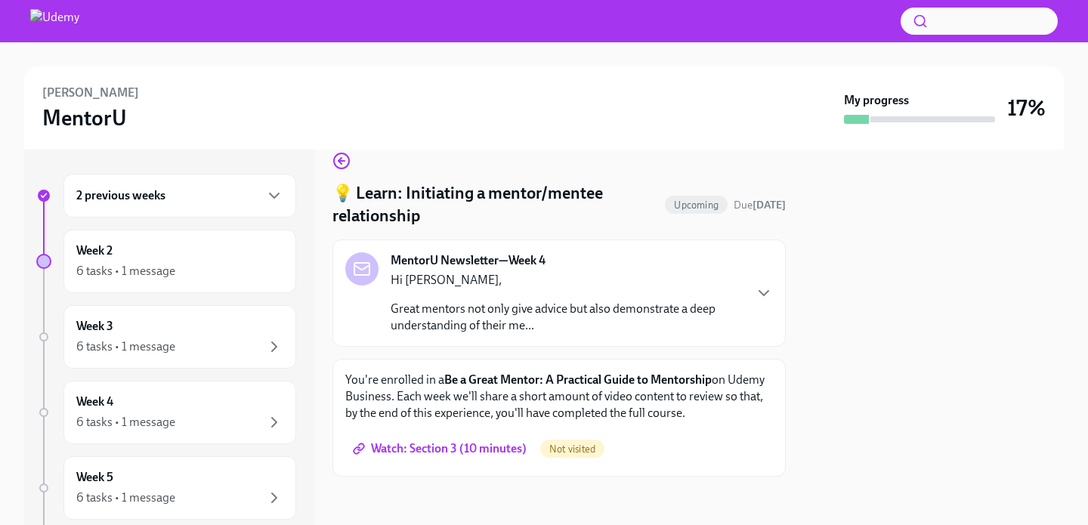
click at [489, 447] on span "Watch: Section 3 (10 minutes)" at bounding box center [441, 448] width 171 height 15
click at [206, 280] on div "6 tasks • 1 message" at bounding box center [179, 271] width 207 height 18
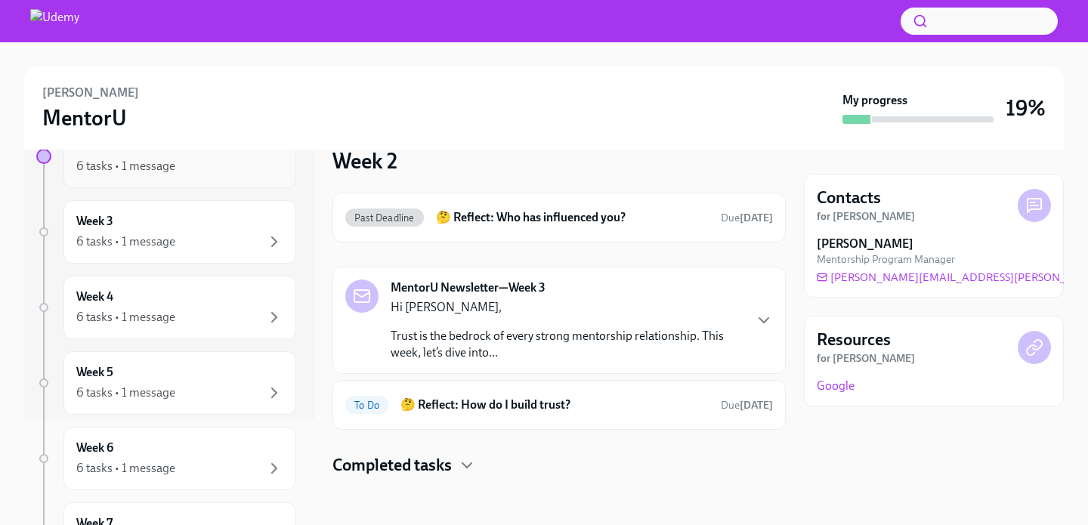
scroll to position [108, 0]
click at [183, 305] on div "Week 4 6 tasks • 1 message" at bounding box center [179, 305] width 207 height 38
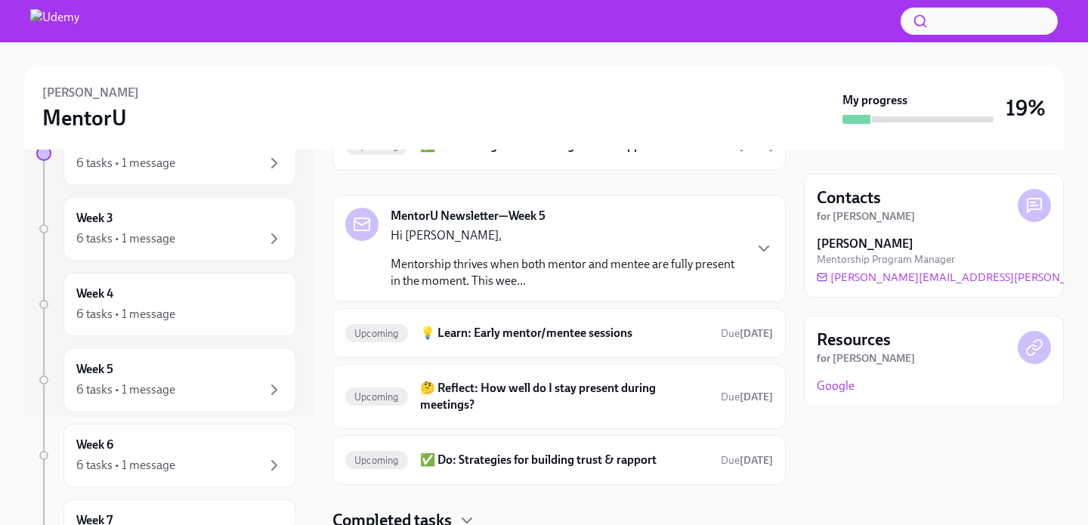
scroll to position [209, 0]
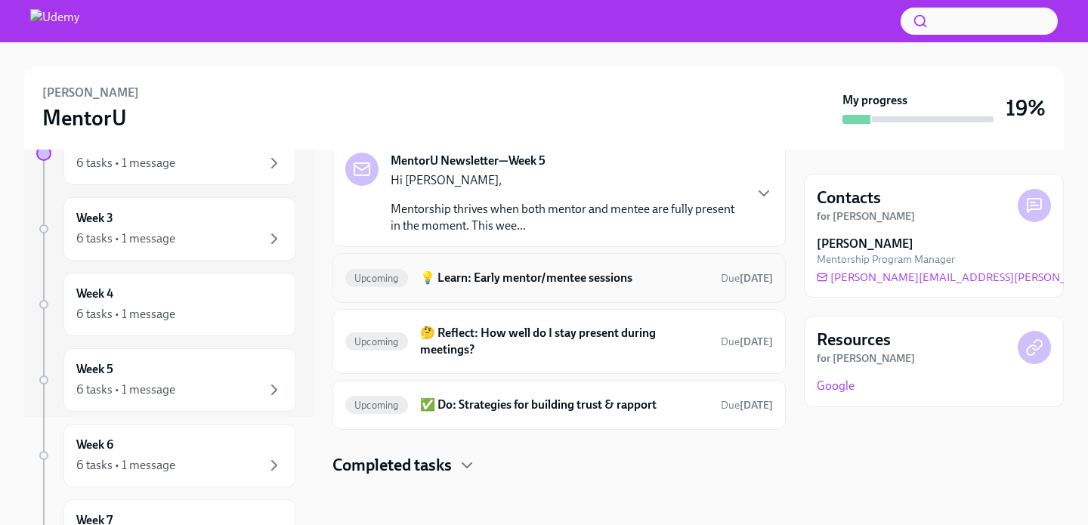
click at [466, 280] on h6 "💡 Learn: Early mentor/mentee sessions" at bounding box center [564, 278] width 289 height 17
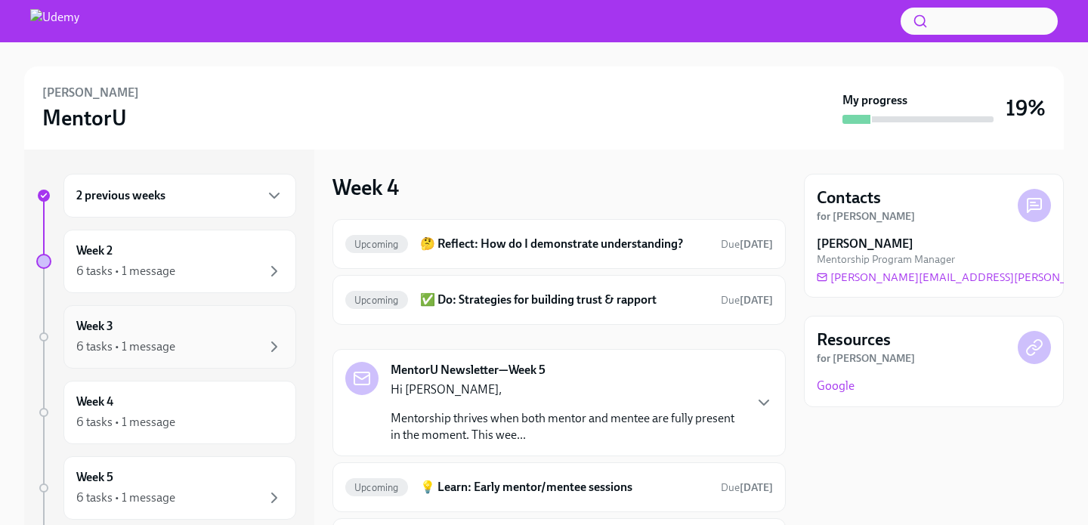
click at [141, 348] on div "6 tasks • 1 message" at bounding box center [125, 347] width 99 height 17
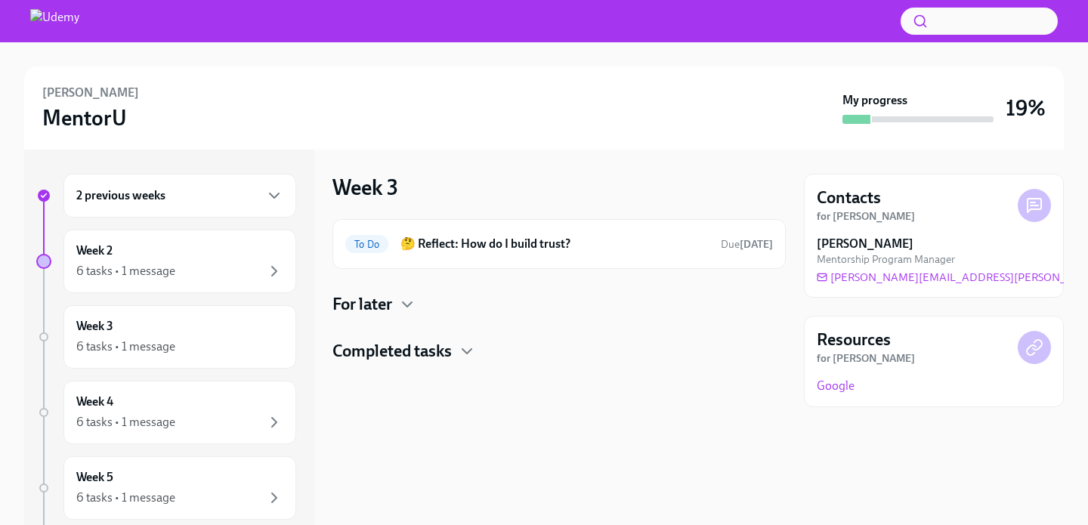
click at [421, 359] on h4 "Completed tasks" at bounding box center [392, 351] width 119 height 23
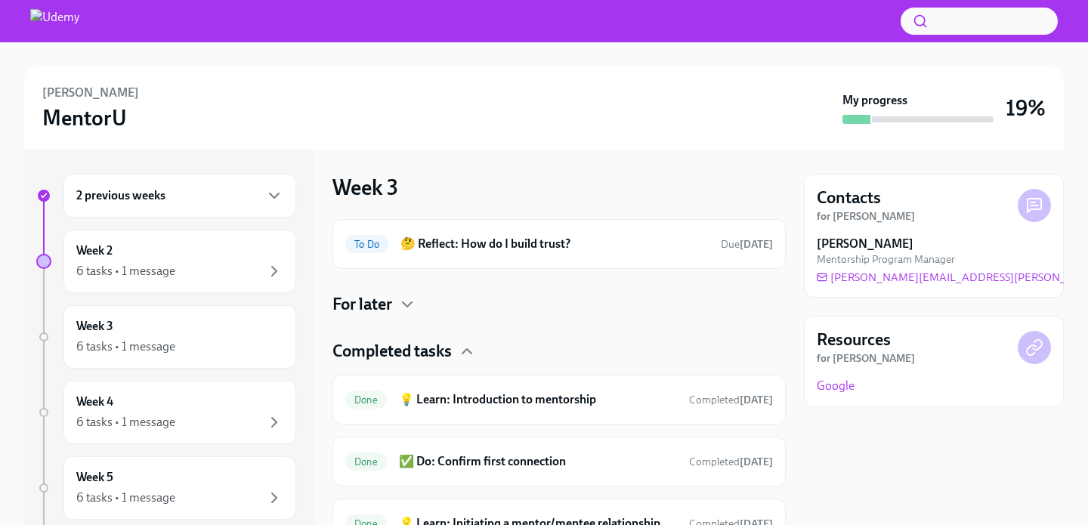
click at [377, 307] on h4 "For later" at bounding box center [363, 304] width 60 height 23
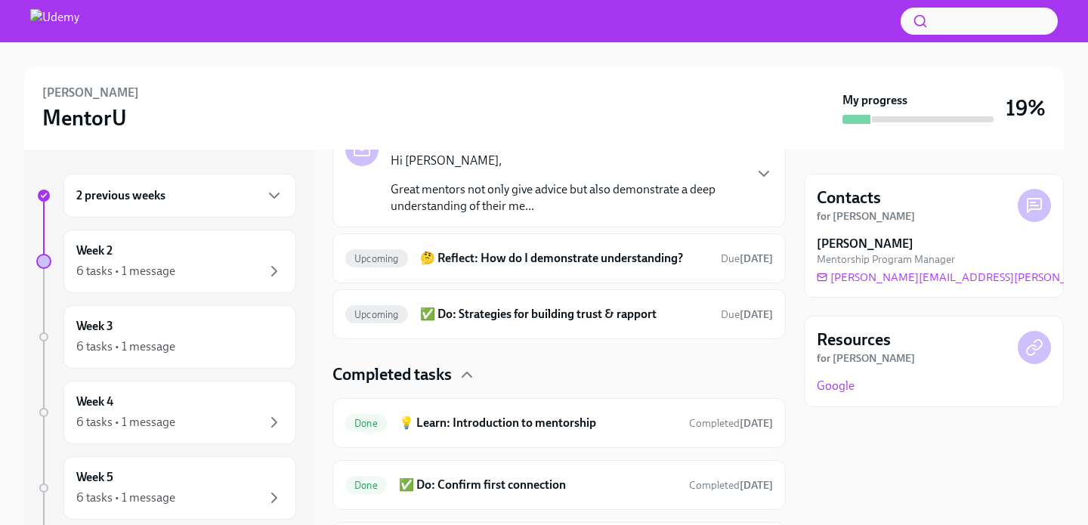
scroll to position [170, 0]
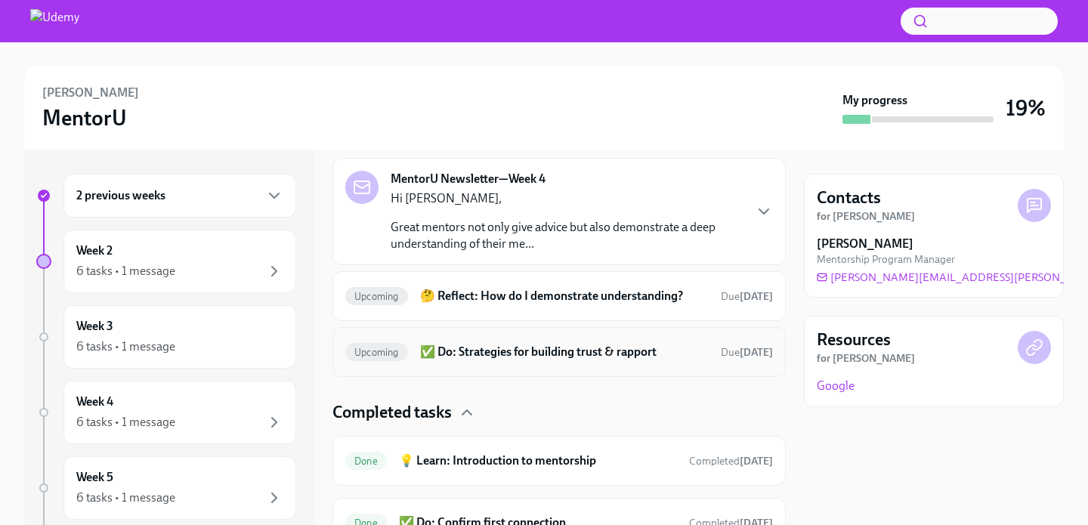
click at [516, 351] on h6 "✅ Do: Strategies for building trust & rapport" at bounding box center [564, 352] width 289 height 17
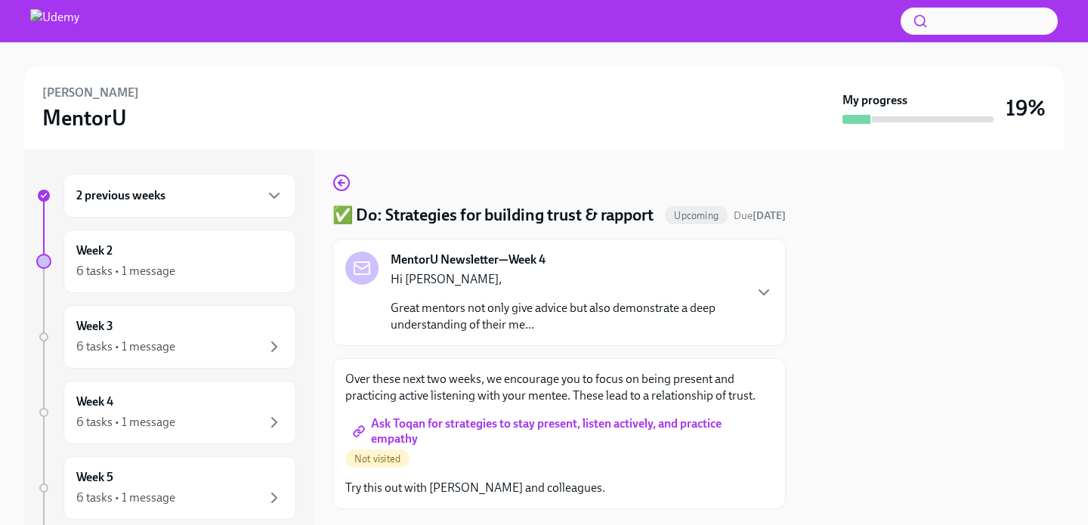
scroll to position [55, 0]
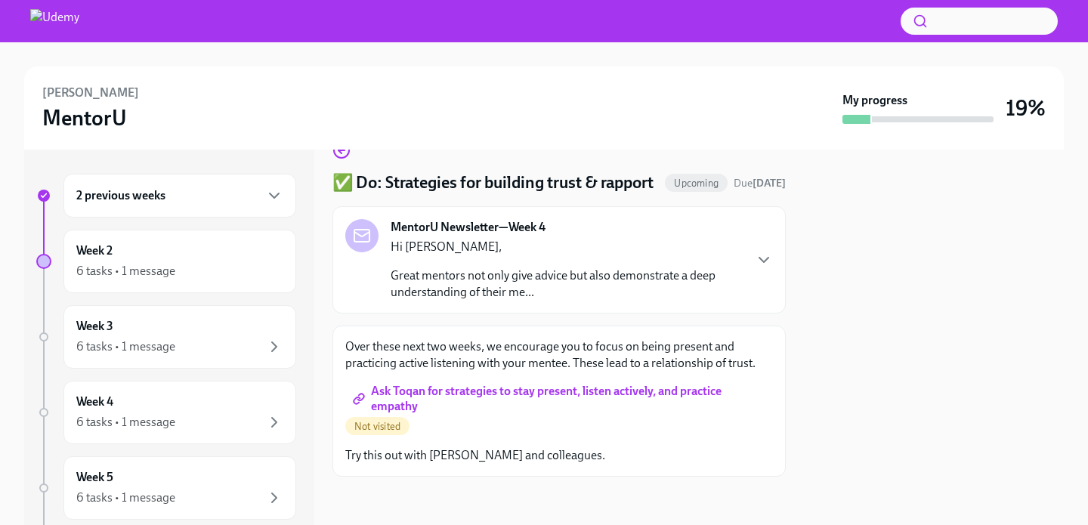
click at [497, 394] on span "Ask Toqan for strategies to stay present, listen actively, and practice empathy" at bounding box center [559, 398] width 407 height 15
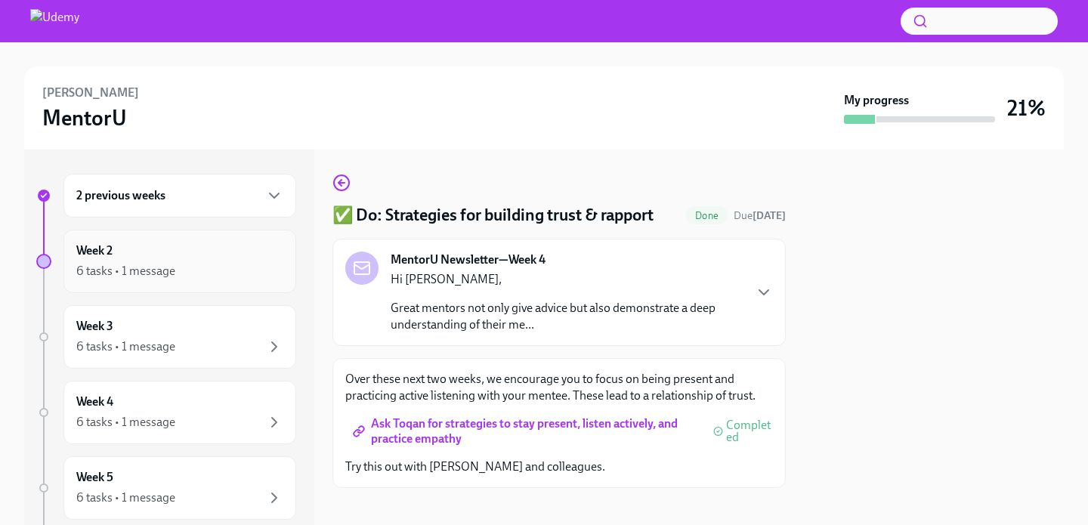
click at [212, 243] on div "Week 2 6 tasks • 1 message" at bounding box center [179, 262] width 207 height 38
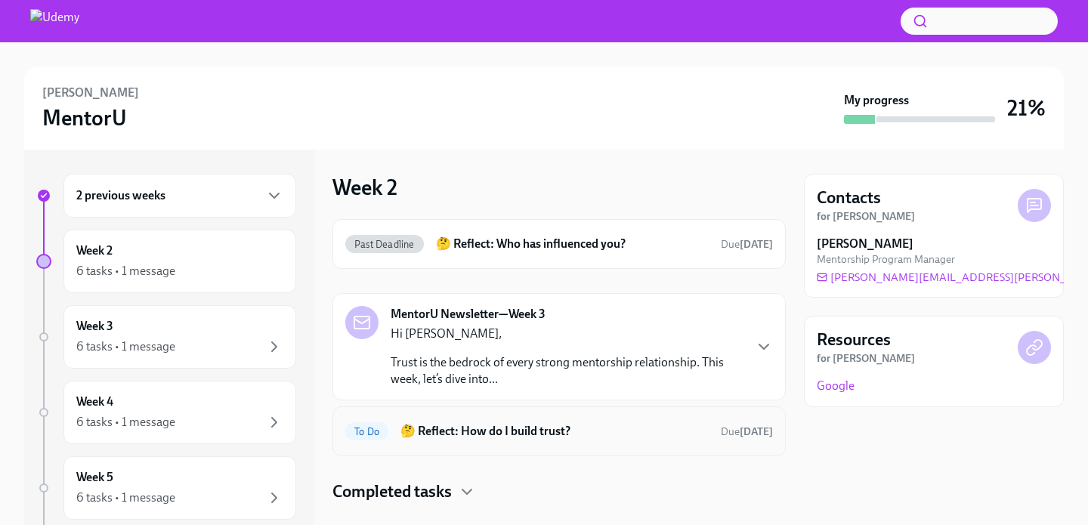
click at [449, 435] on h6 "🤔 Reflect: How do I build trust?" at bounding box center [555, 431] width 308 height 17
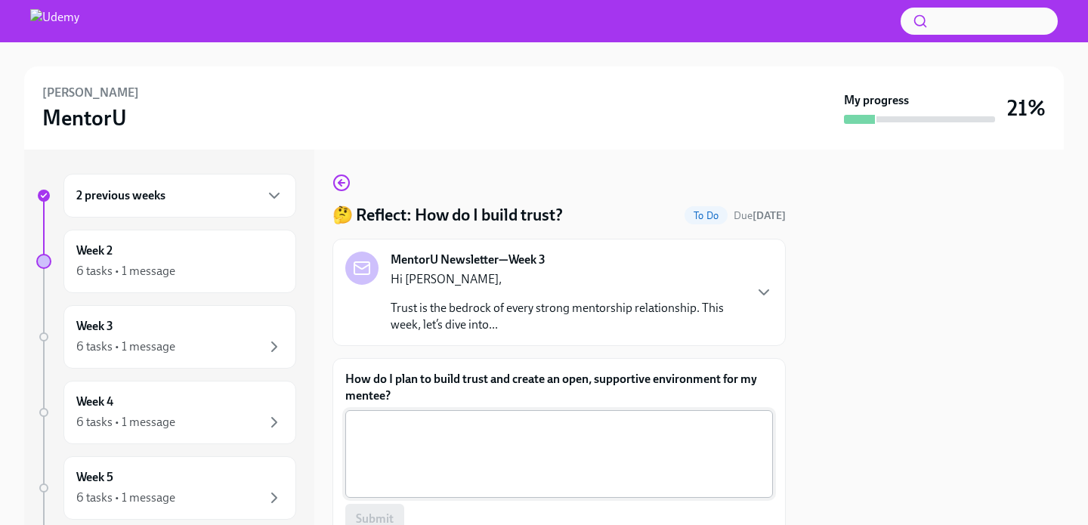
scroll to position [70, 0]
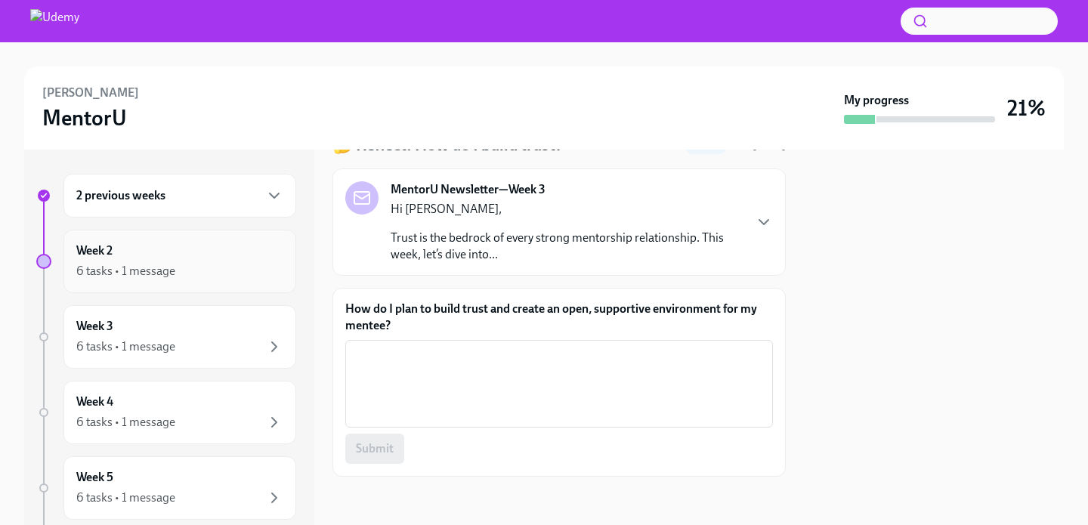
click at [104, 260] on div "Week 2 6 tasks • 1 message" at bounding box center [179, 262] width 207 height 38
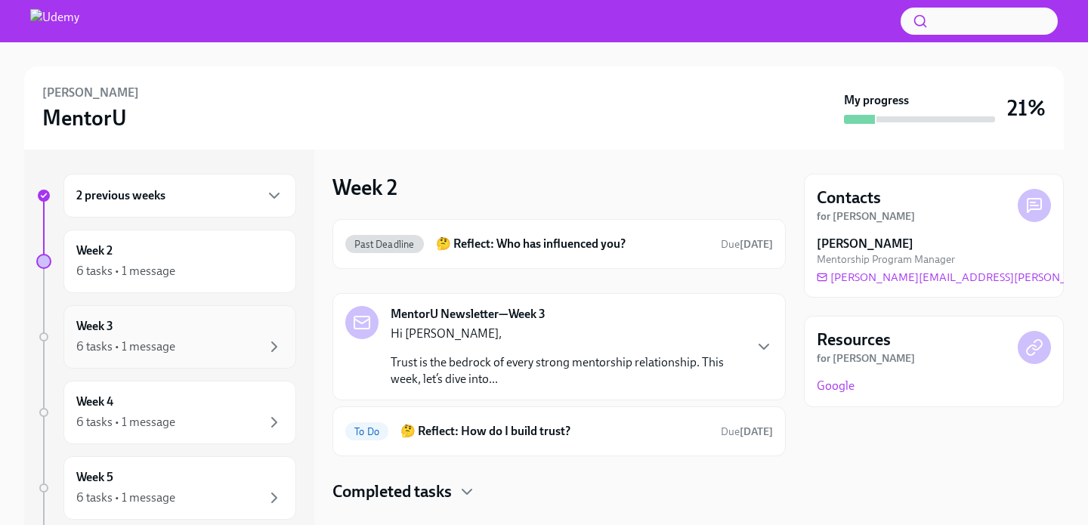
click at [140, 342] on div "6 tasks • 1 message" at bounding box center [125, 347] width 99 height 17
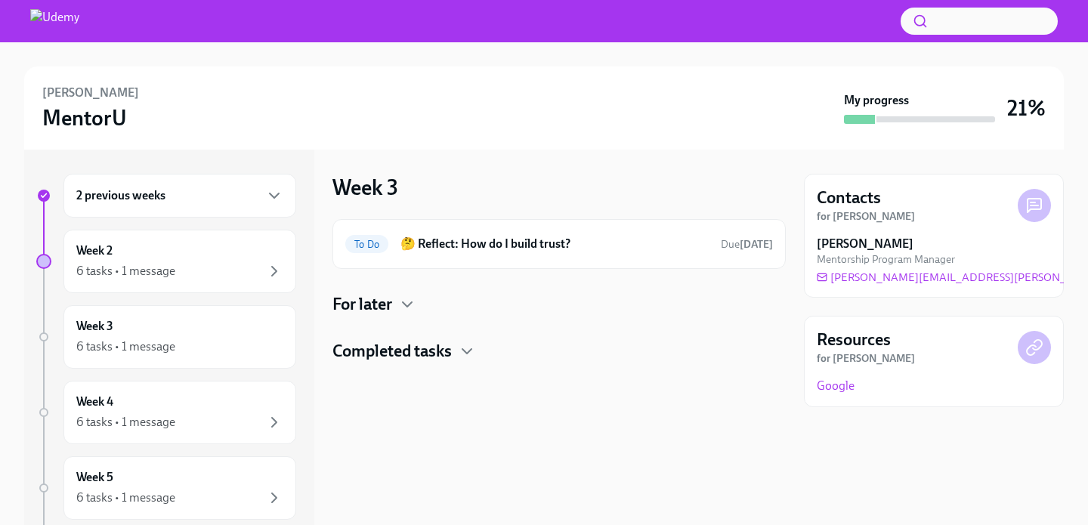
click at [379, 311] on h4 "For later" at bounding box center [363, 304] width 60 height 23
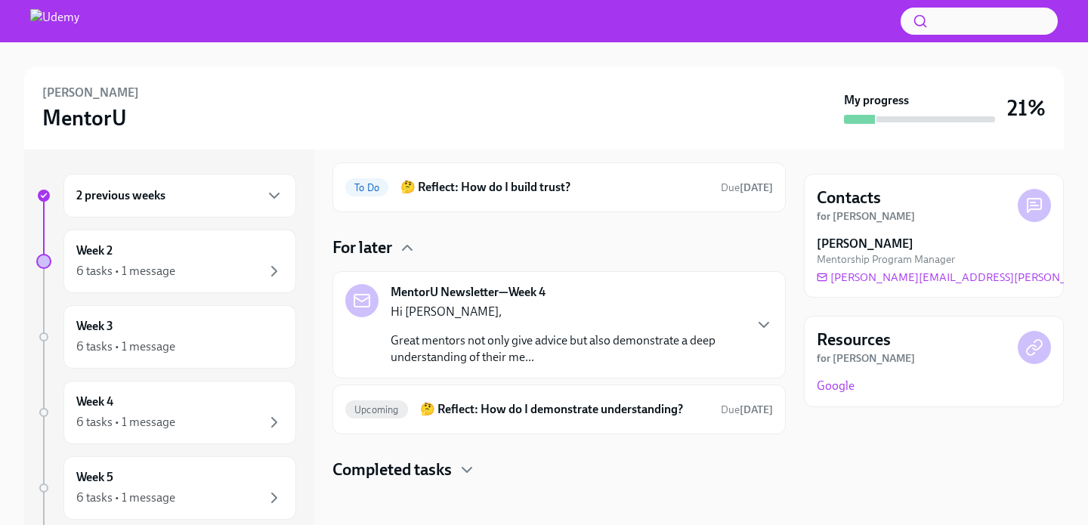
scroll to position [61, 0]
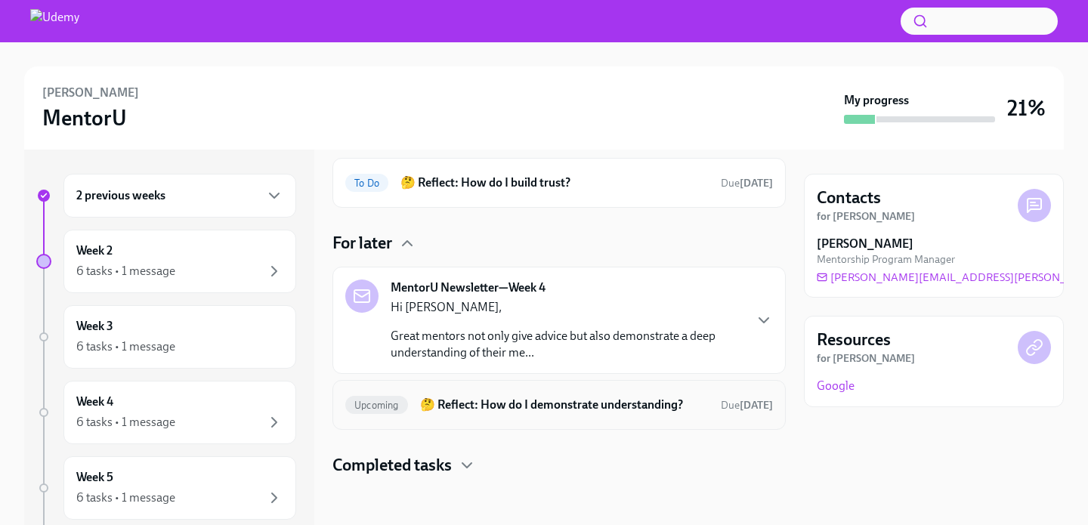
click at [589, 416] on div "Upcoming 🤔 Reflect: How do I demonstrate understanding? Due [DATE]" at bounding box center [559, 405] width 428 height 24
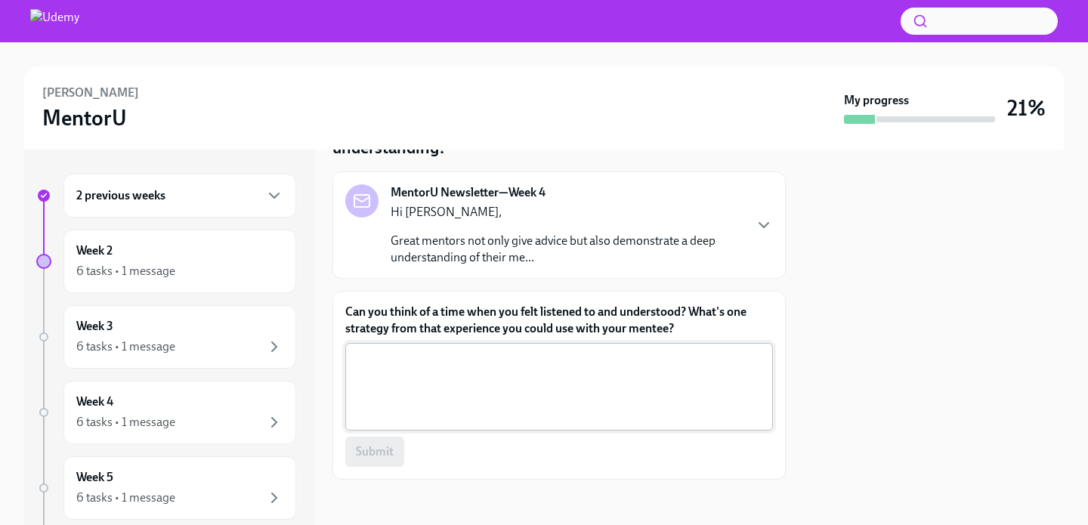
scroll to position [93, 0]
